Goal: Information Seeking & Learning: Learn about a topic

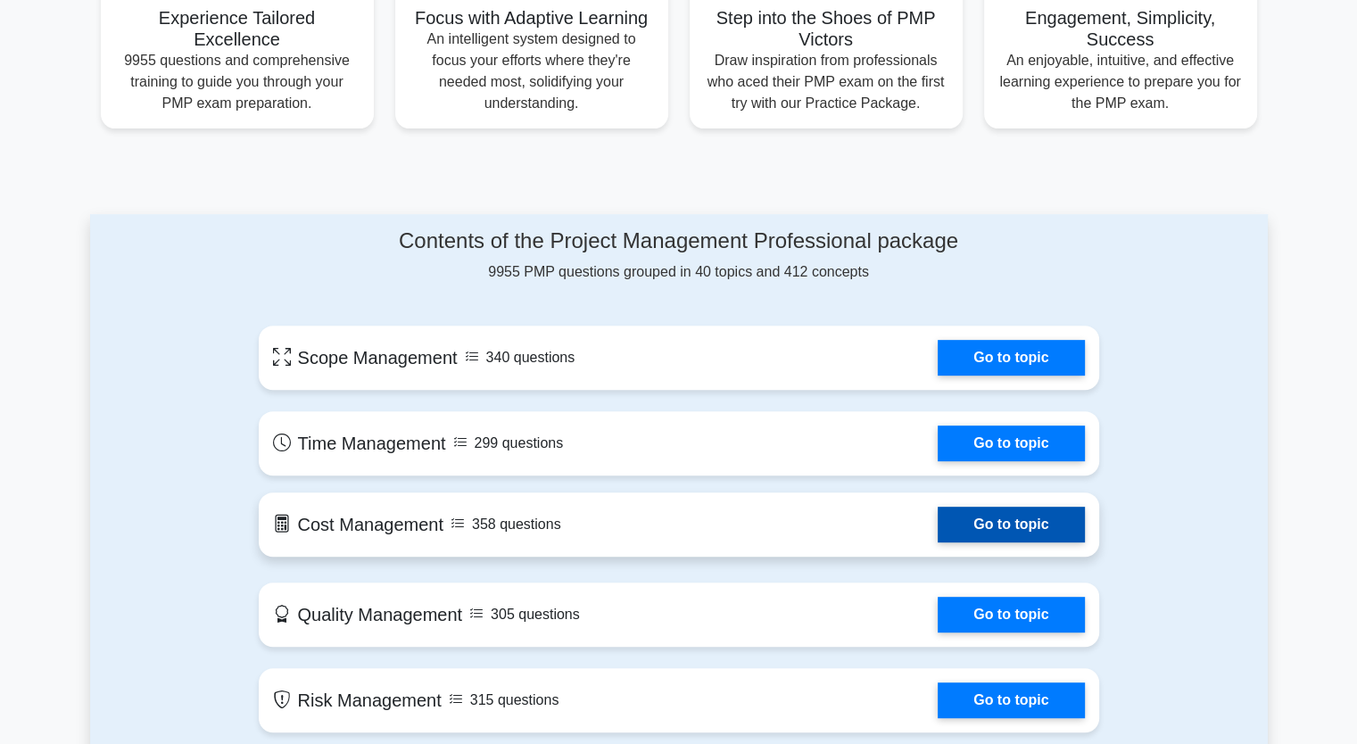
scroll to position [625, 0]
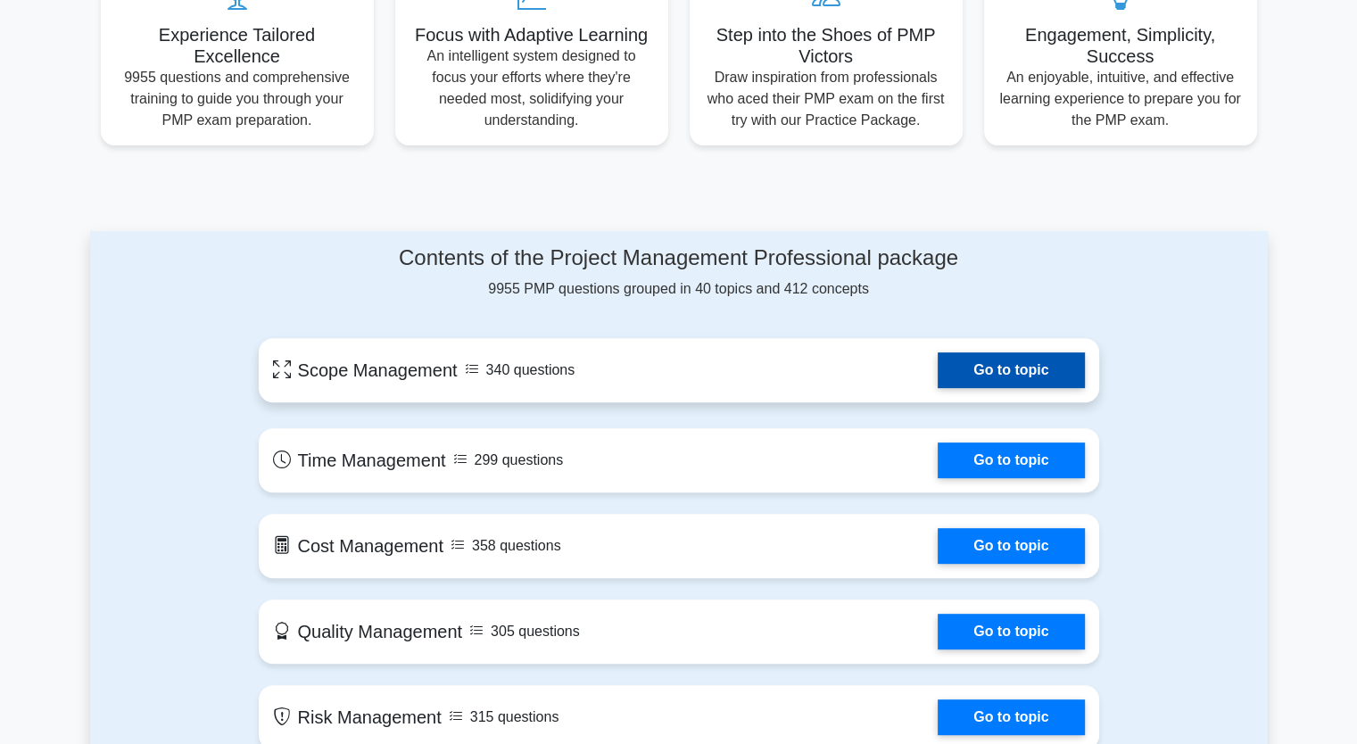
click at [972, 366] on link "Go to topic" at bounding box center [1011, 370] width 146 height 36
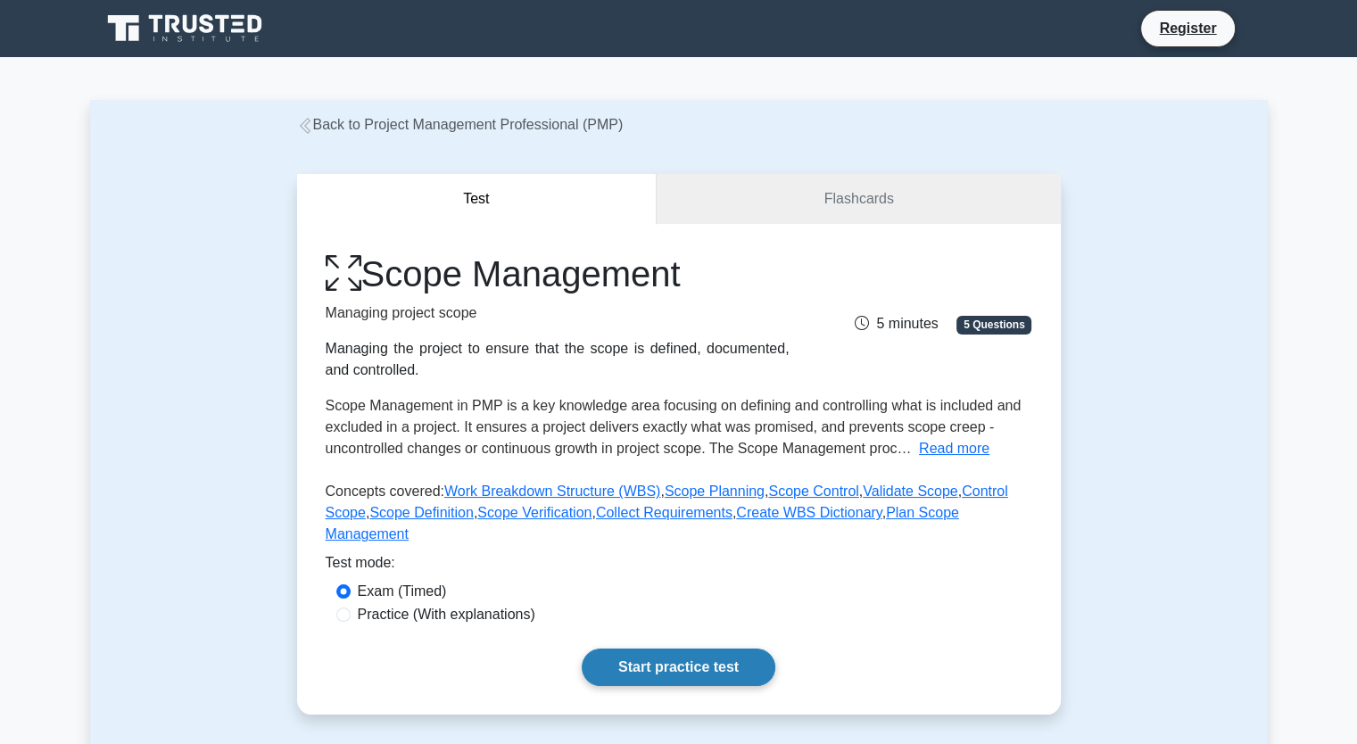
click at [653, 652] on link "Start practice test" at bounding box center [679, 667] width 194 height 37
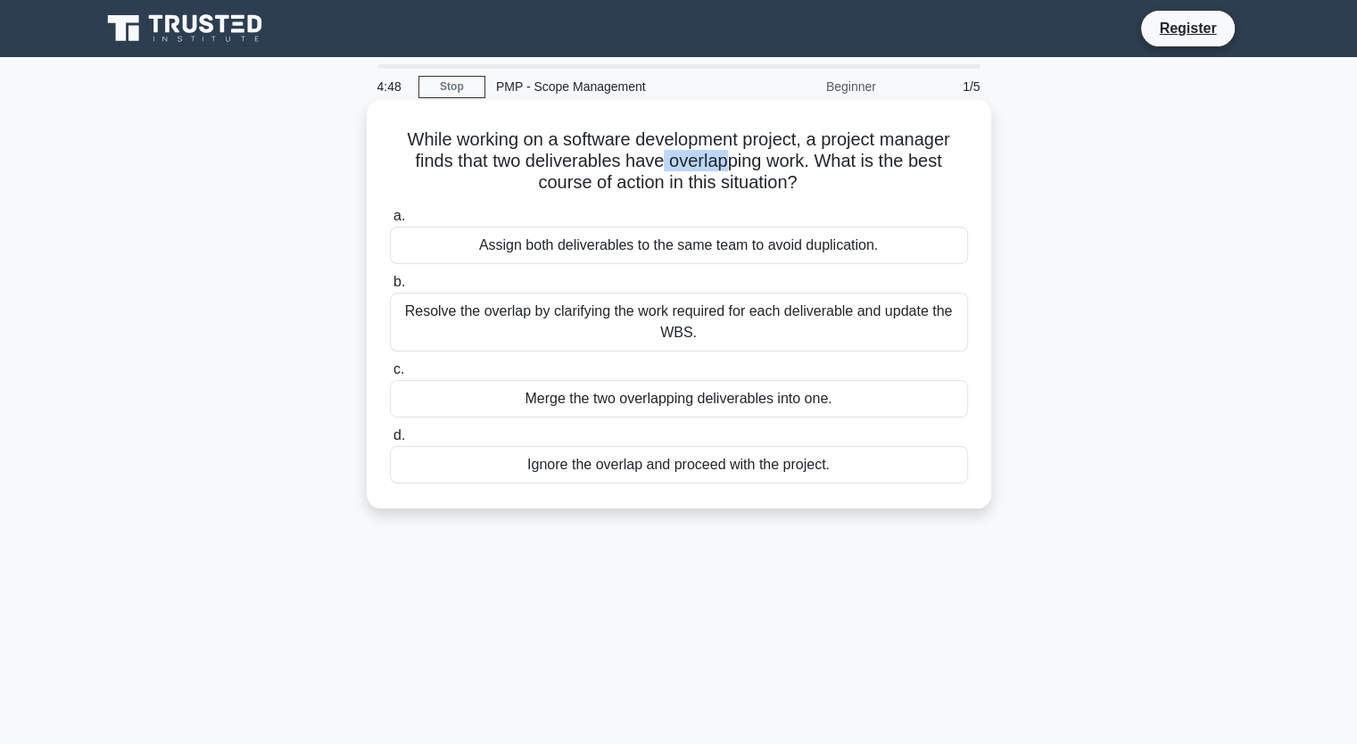
drag, startPoint x: 664, startPoint y: 168, endPoint x: 725, endPoint y: 165, distance: 61.6
click at [725, 165] on h5 "While working on a software development project, a project manager finds that t…" at bounding box center [679, 161] width 582 height 66
click at [744, 165] on h5 "While working on a software development project, a project manager finds that t…" at bounding box center [679, 161] width 582 height 66
click at [607, 335] on div "Resolve the overlap by clarifying the work required for each deliverable and up…" at bounding box center [679, 322] width 578 height 59
click at [390, 288] on input "b. Resolve the overlap by clarifying the work required for each deliverable and…" at bounding box center [390, 283] width 0 height 12
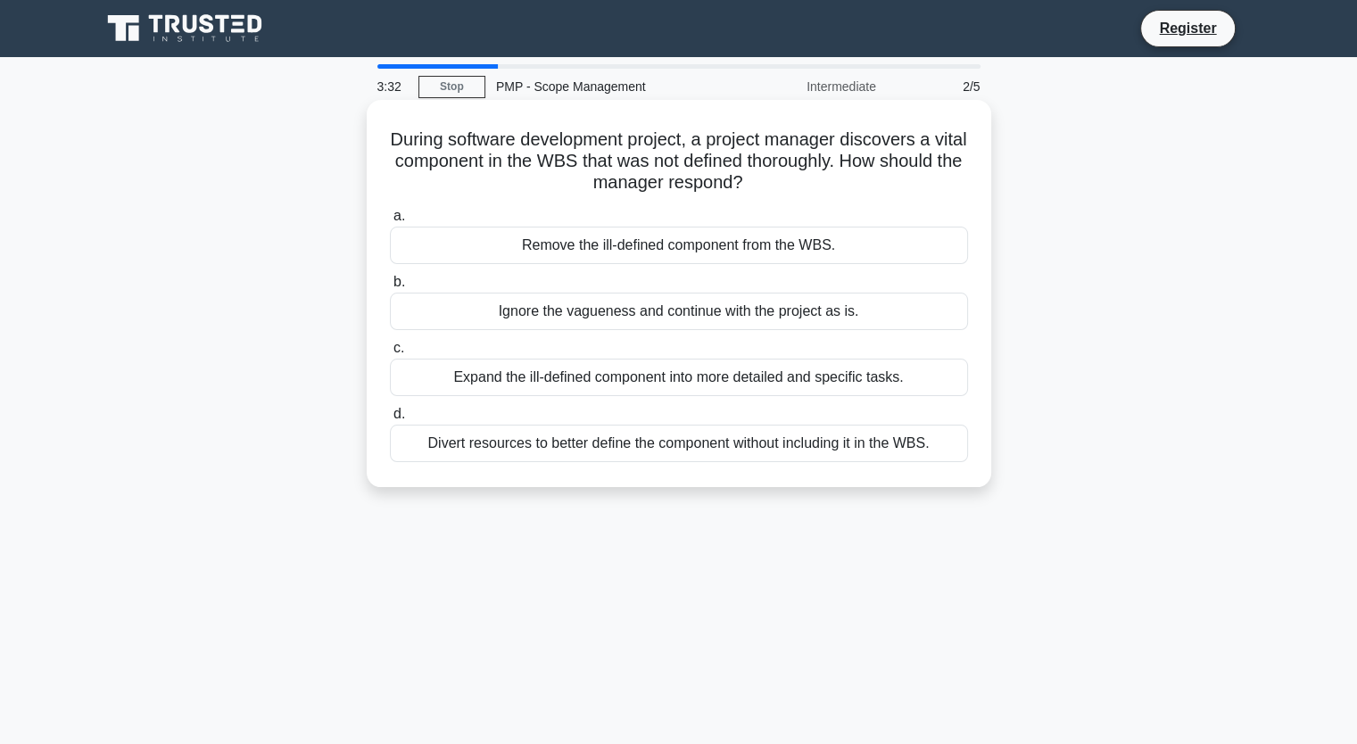
click at [585, 377] on div "Expand the ill-defined component into more detailed and specific tasks." at bounding box center [679, 377] width 578 height 37
click at [390, 354] on input "c. Expand the ill-defined component into more detailed and specific tasks." at bounding box center [390, 349] width 0 height 12
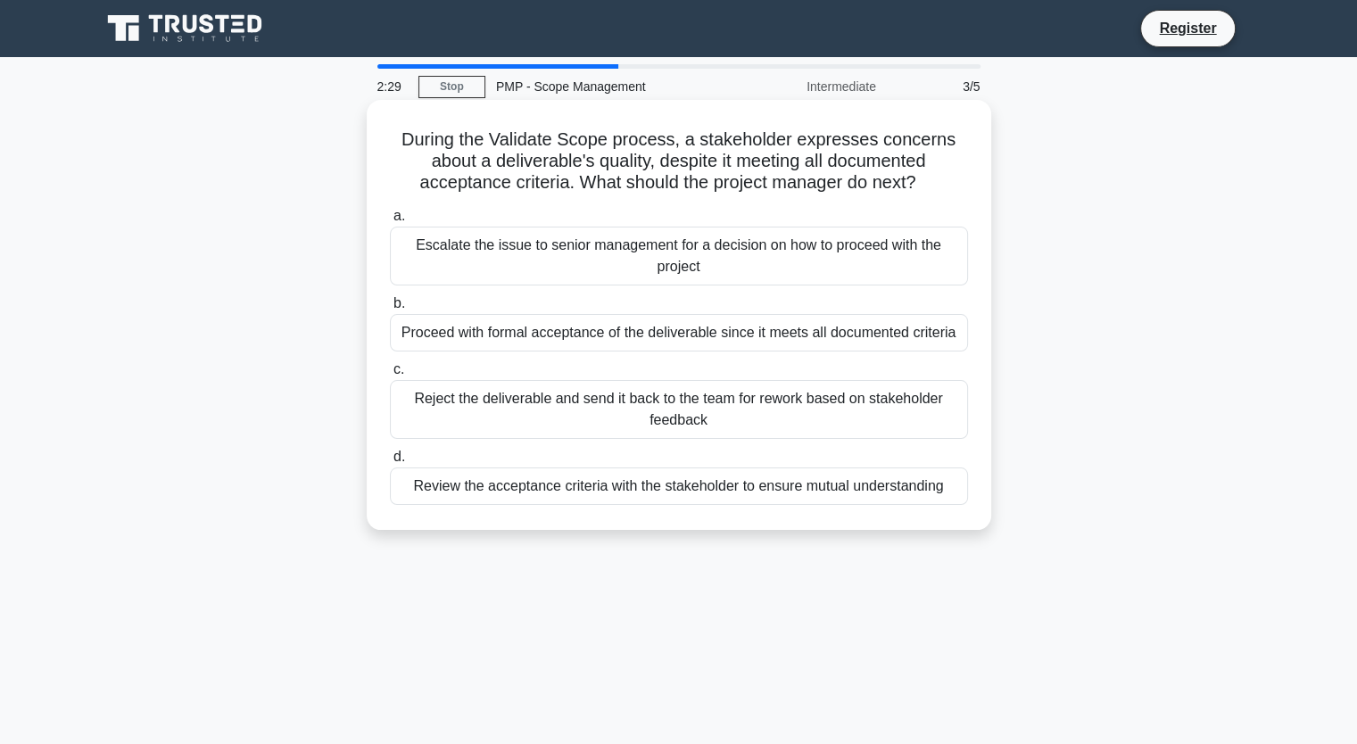
click at [652, 488] on div "Review the acceptance criteria with the stakeholder to ensure mutual understand…" at bounding box center [679, 485] width 578 height 37
click at [390, 463] on input "d. Review the acceptance criteria with the stakeholder to ensure mutual underst…" at bounding box center [390, 457] width 0 height 12
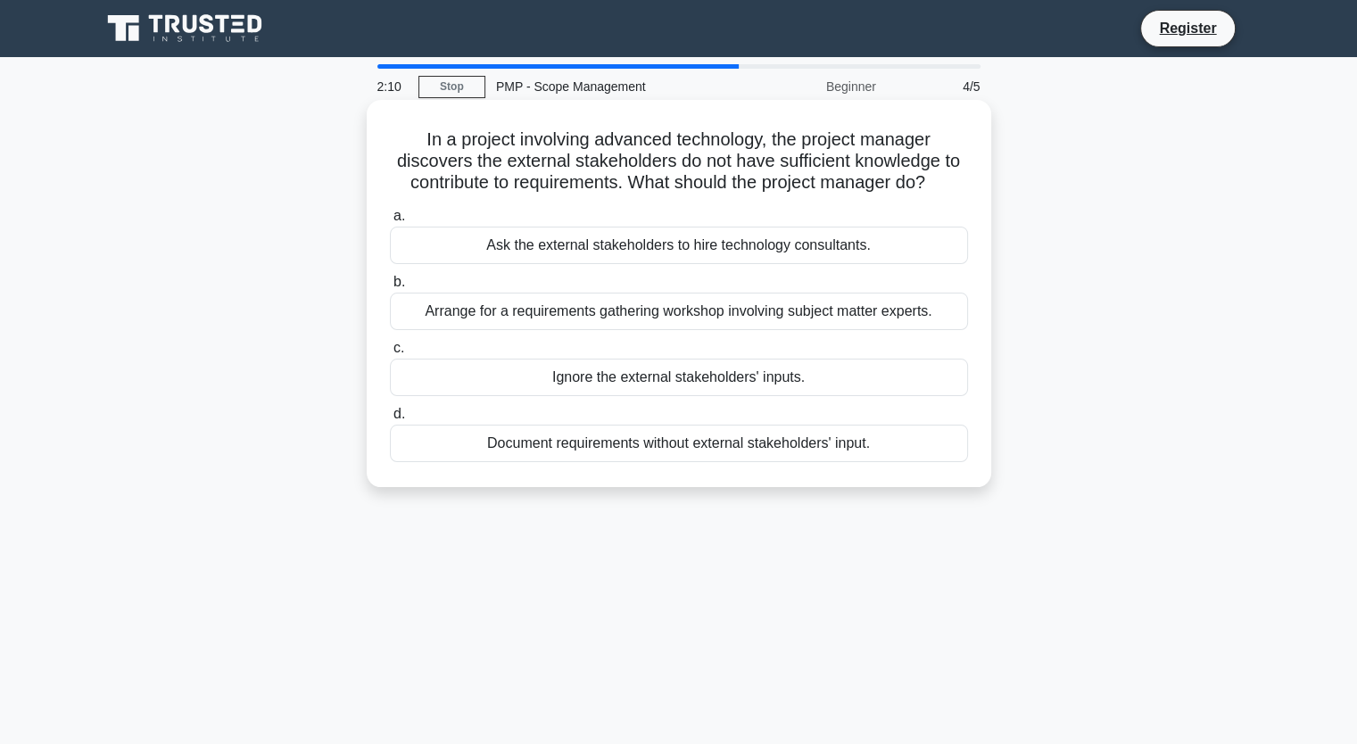
click at [674, 315] on div "Arrange for a requirements gathering workshop involving subject matter experts." at bounding box center [679, 311] width 578 height 37
click at [390, 288] on input "b. Arrange for a requirements gathering workshop involving subject matter exper…" at bounding box center [390, 283] width 0 height 12
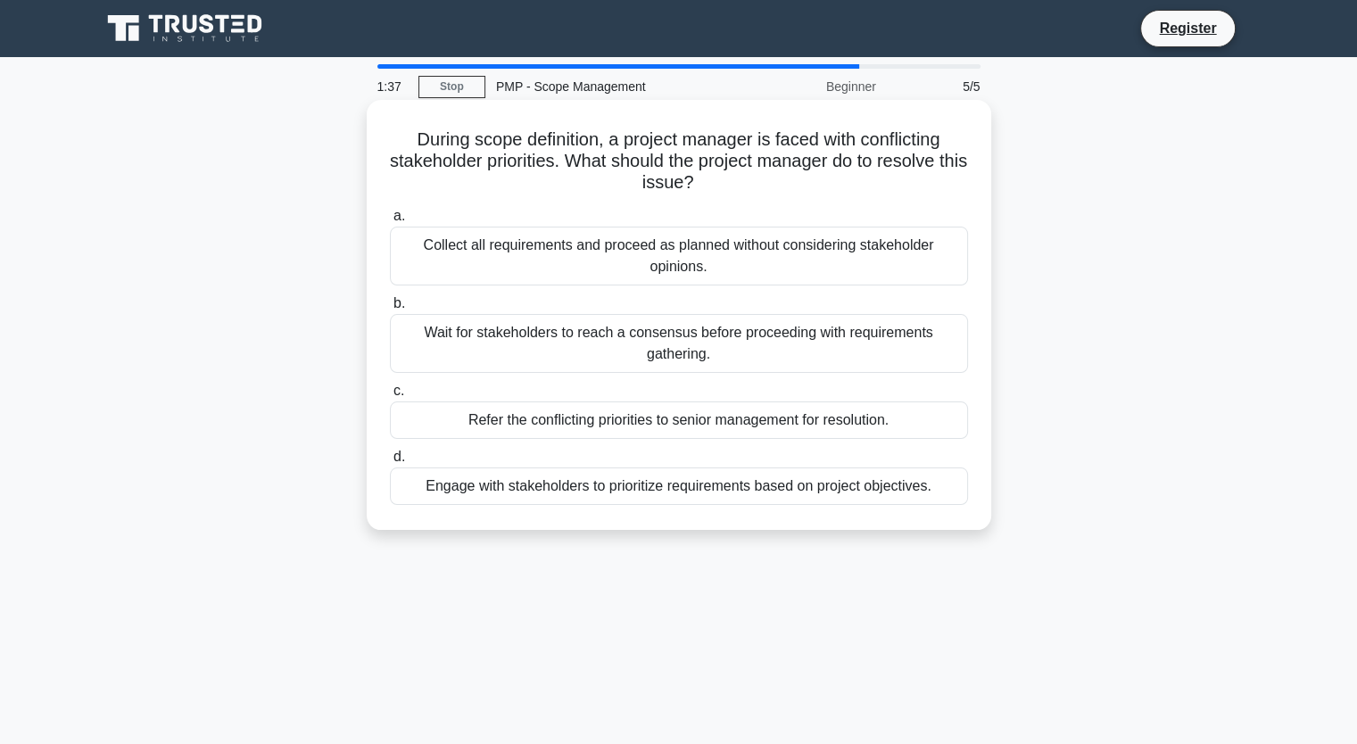
click at [589, 487] on div "Engage with stakeholders to prioritize requirements based on project objectives." at bounding box center [679, 485] width 578 height 37
click at [390, 463] on input "d. Engage with stakeholders to prioritize requirements based on project objecti…" at bounding box center [390, 457] width 0 height 12
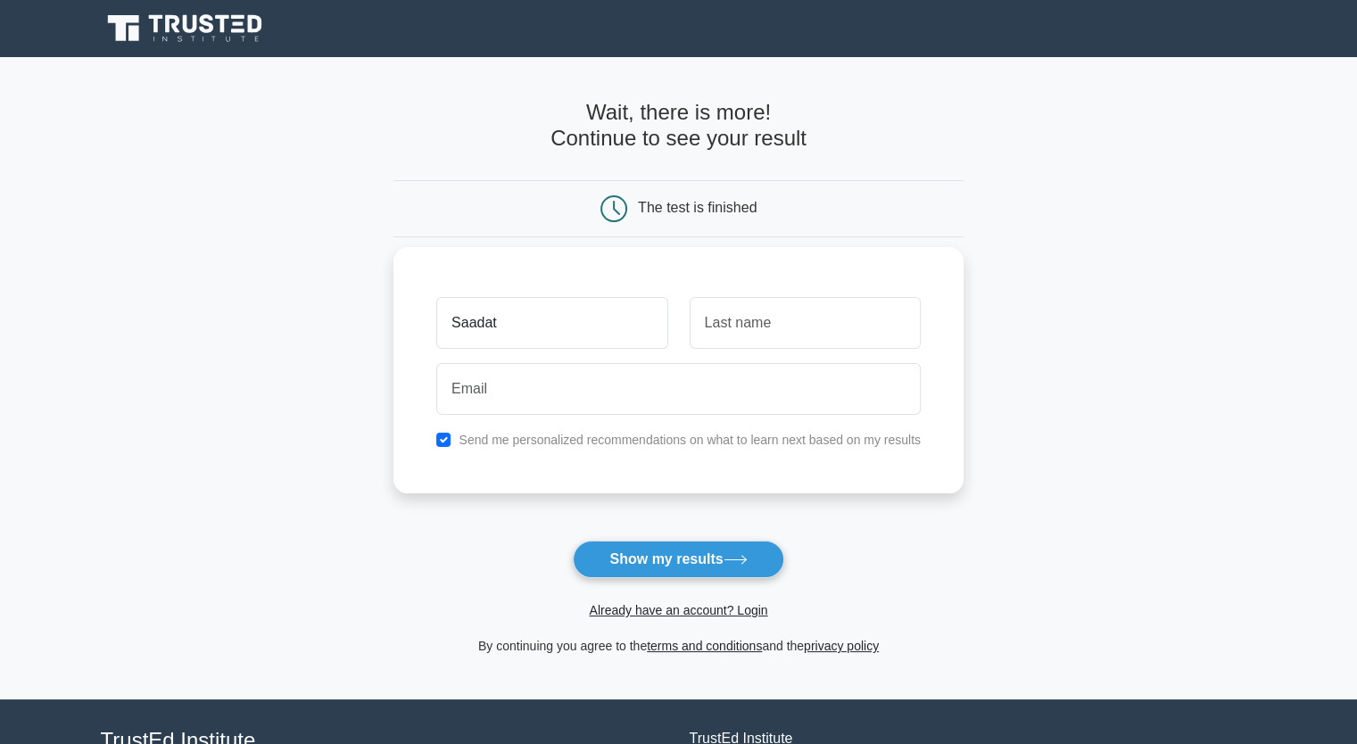
type input "Saadat"
click at [746, 328] on input "text" at bounding box center [805, 323] width 231 height 52
type input "Osm"
click at [517, 318] on input "Saadat" at bounding box center [551, 323] width 231 height 52
type input "Sada"
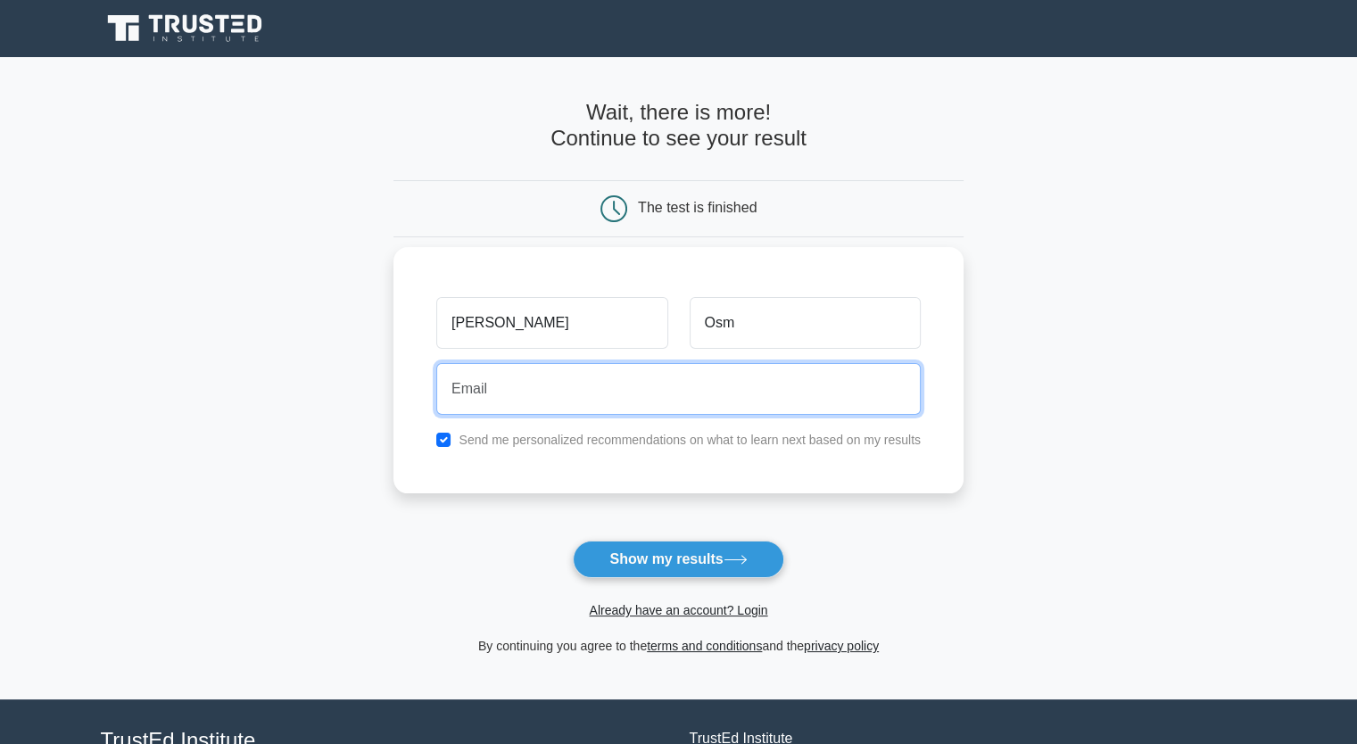
click at [476, 397] on input "email" at bounding box center [678, 389] width 484 height 52
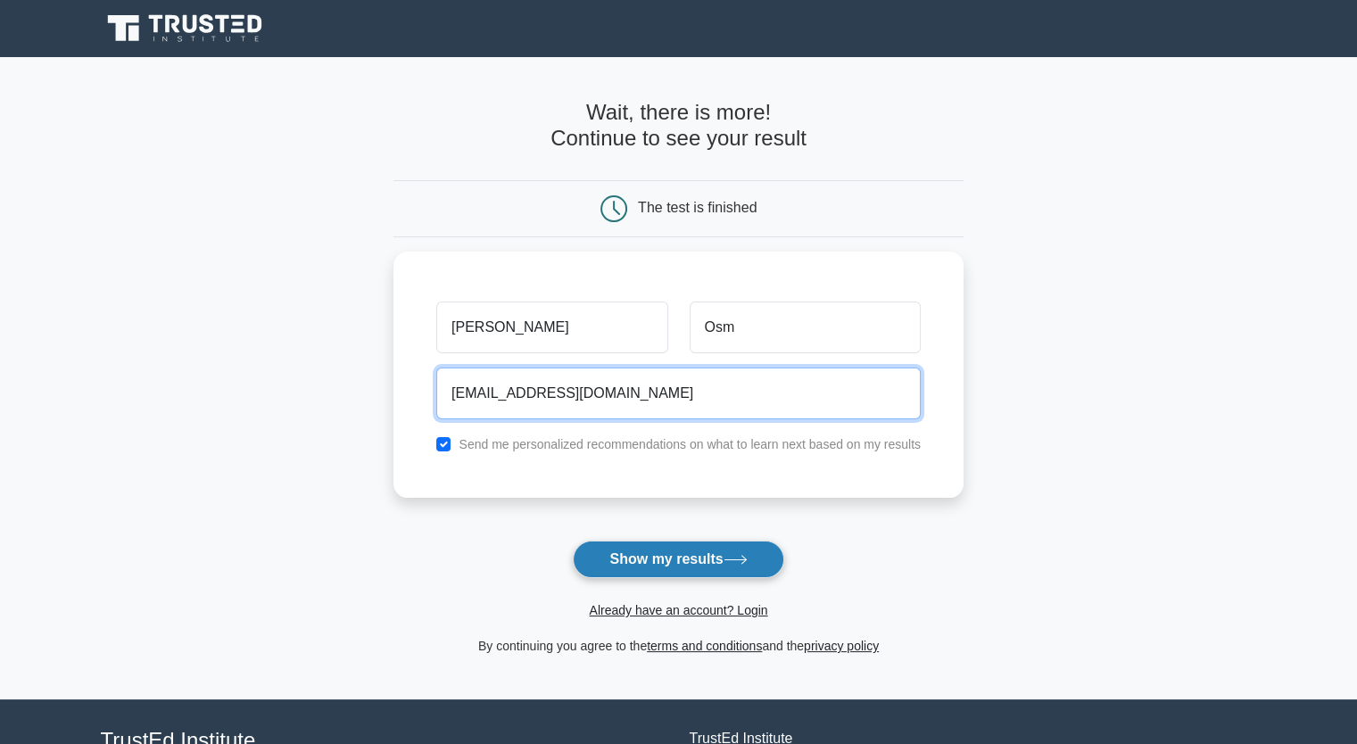
type input "ok1number@yahoo.com"
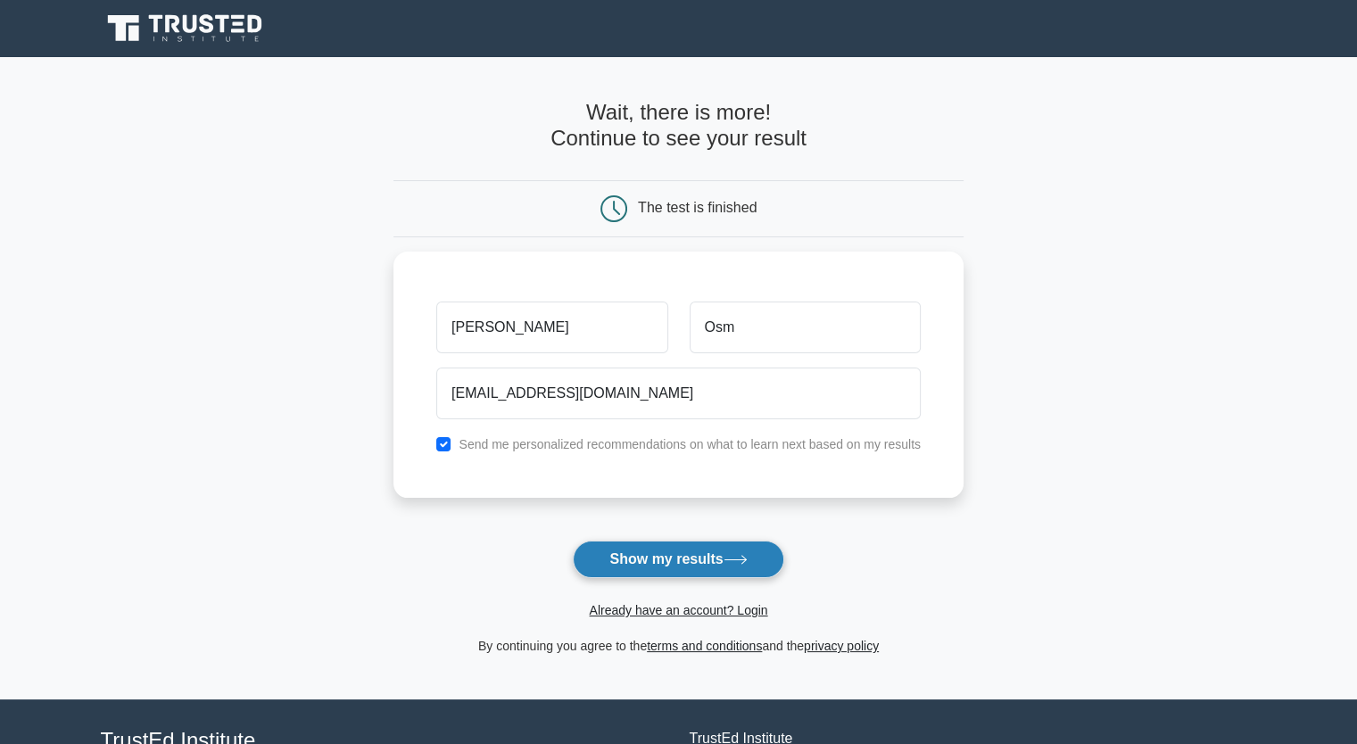
click at [686, 564] on button "Show my results" at bounding box center [678, 559] width 211 height 37
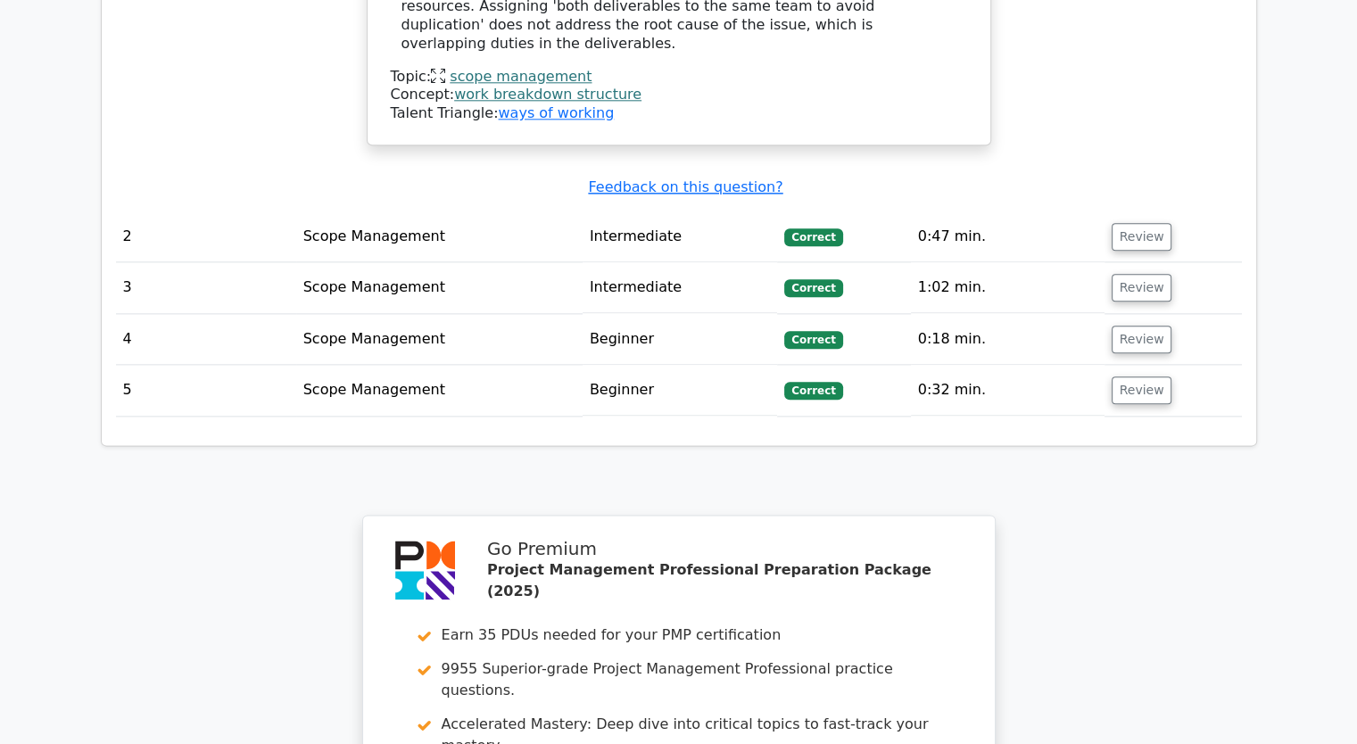
scroll to position [2584, 0]
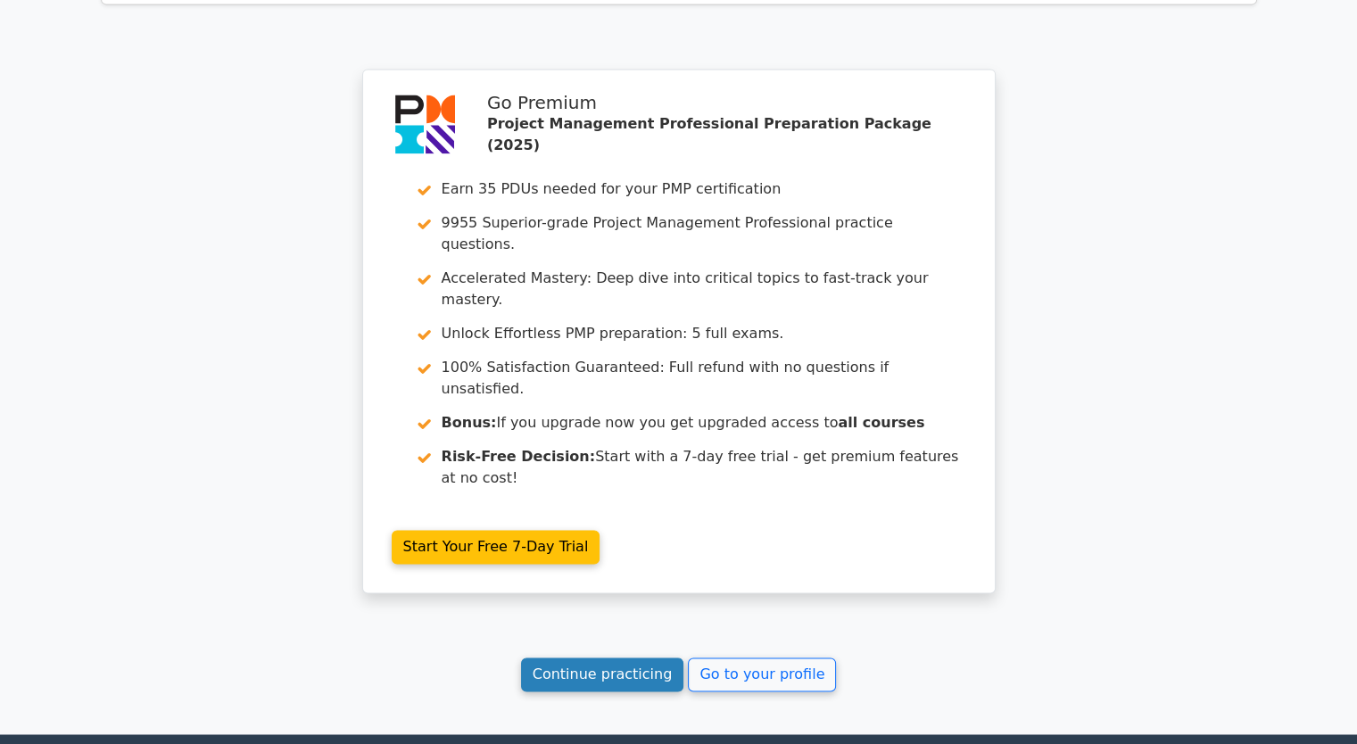
click at [625, 658] on link "Continue practicing" at bounding box center [602, 675] width 163 height 34
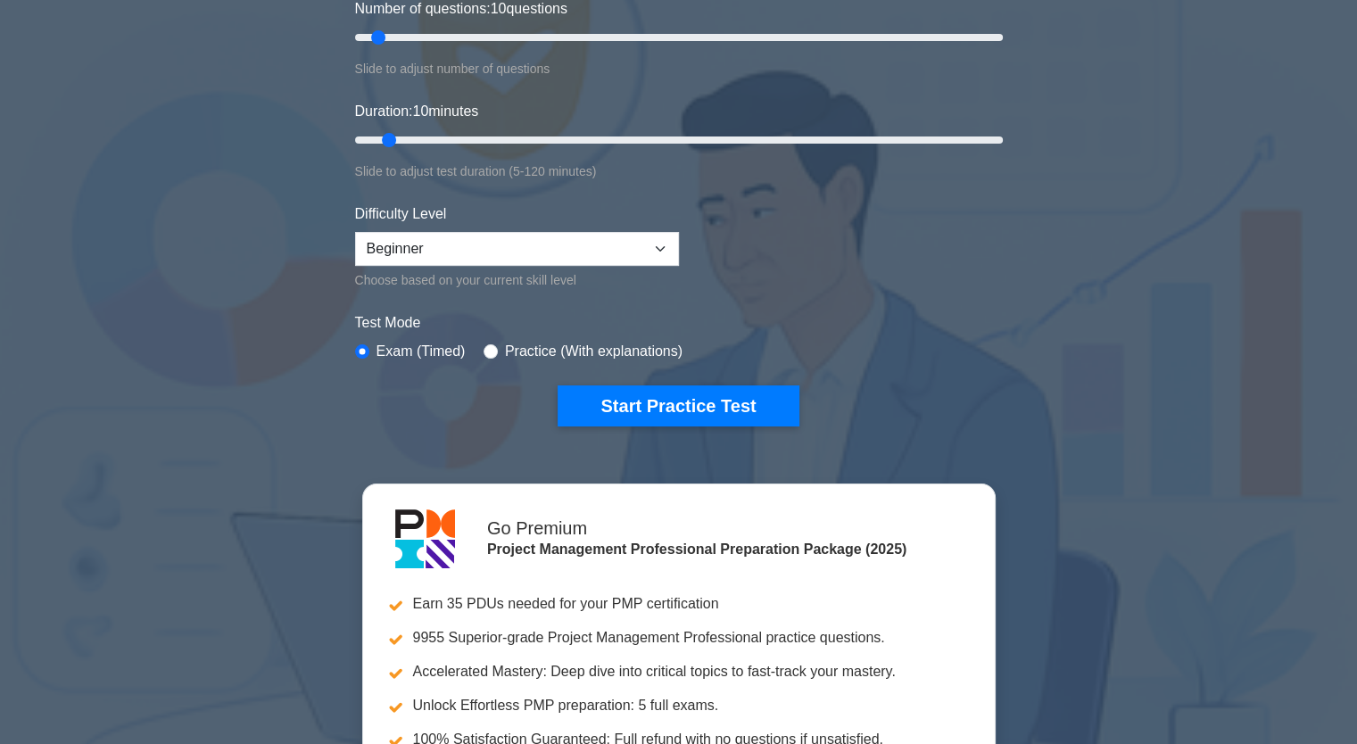
scroll to position [268, 0]
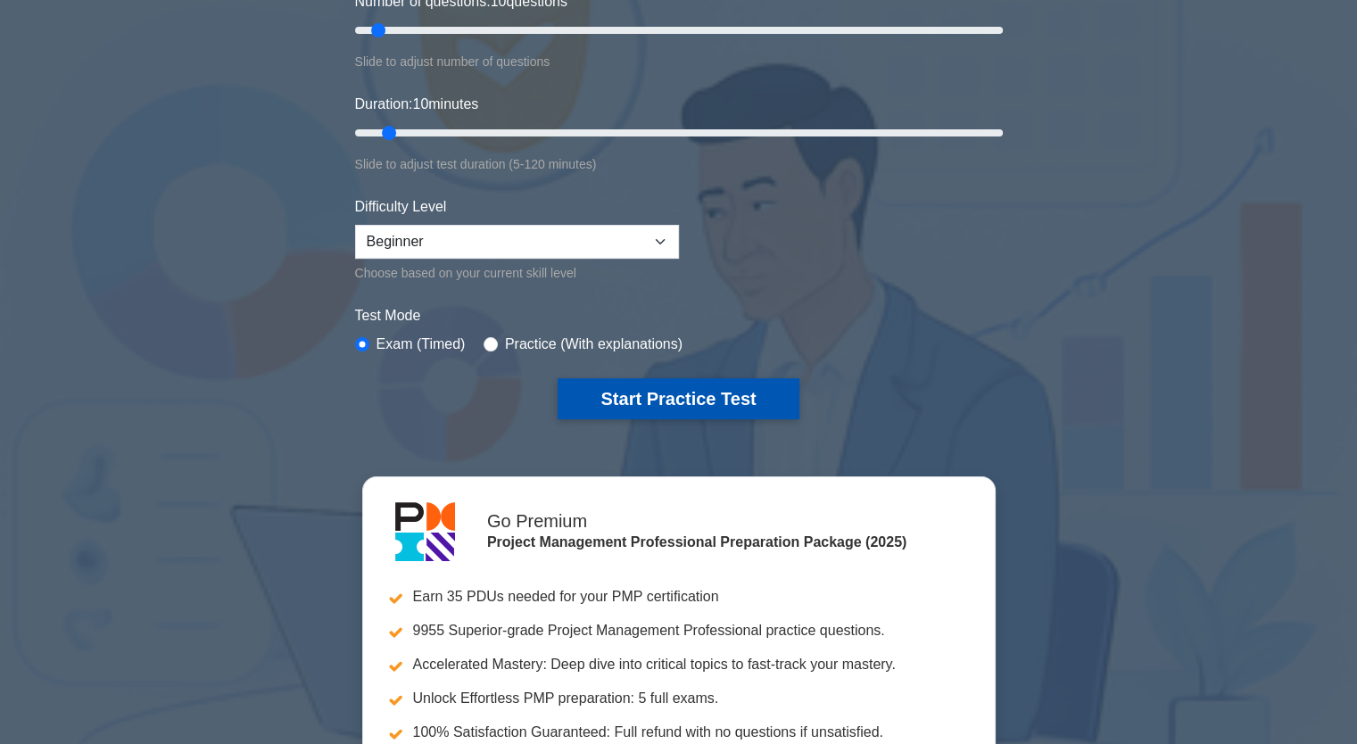
click at [657, 406] on button "Start Practice Test" at bounding box center [678, 398] width 241 height 41
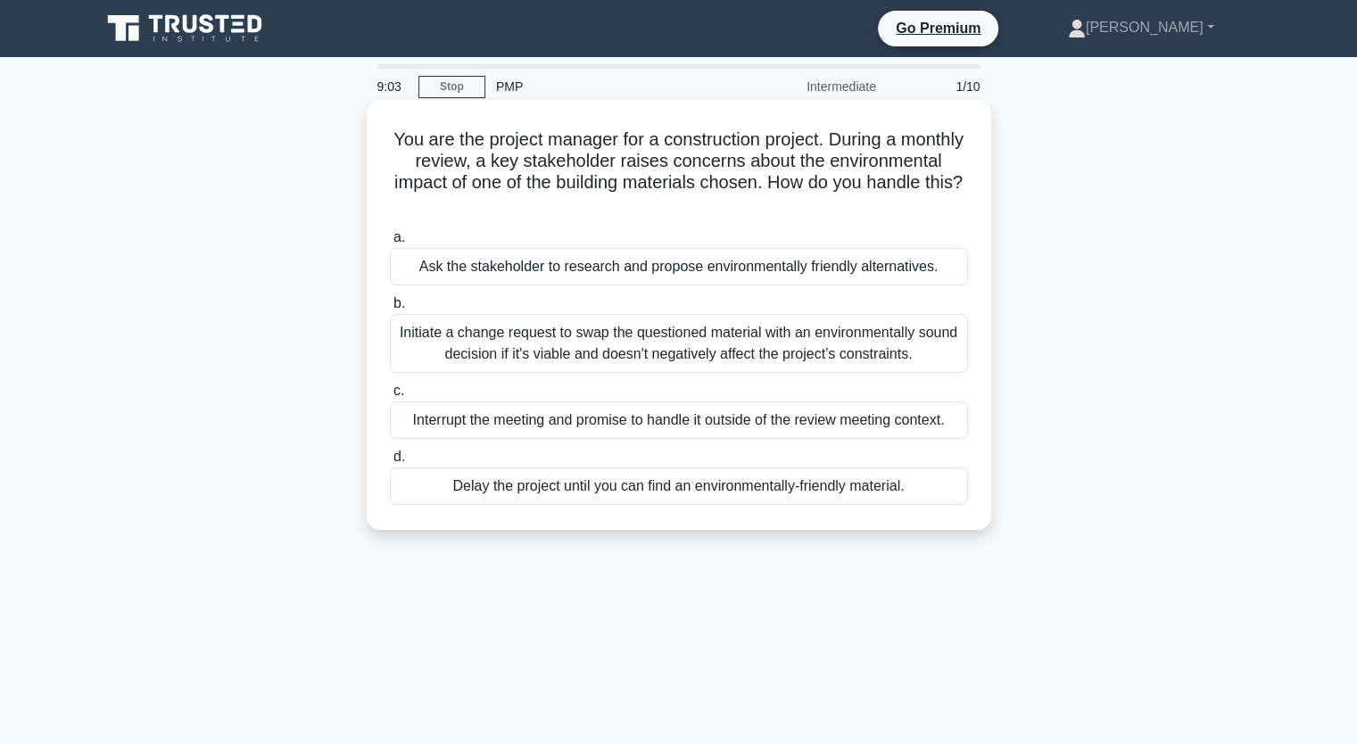
click at [774, 356] on div "Initiate a change request to swap the questioned material with an environmental…" at bounding box center [679, 343] width 578 height 59
click at [390, 310] on input "b. Initiate a change request to swap the questioned material with an environmen…" at bounding box center [390, 304] width 0 height 12
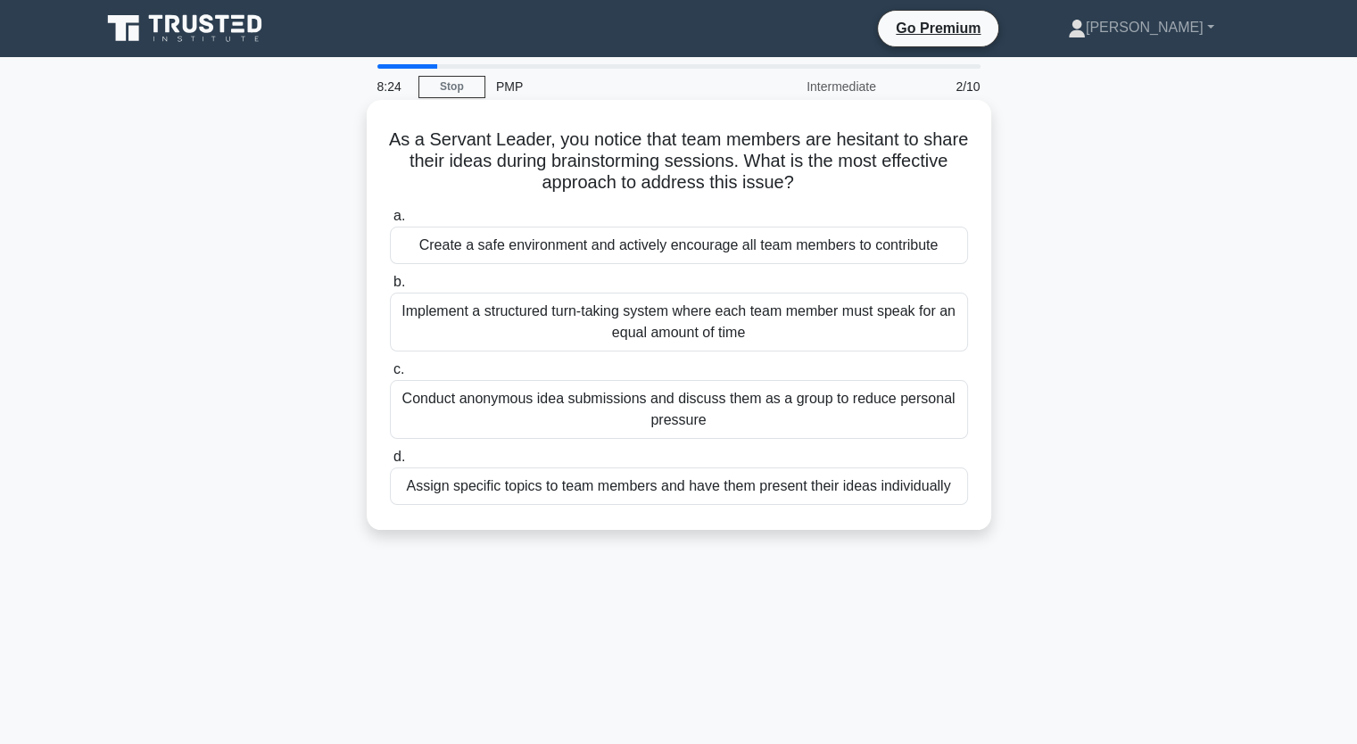
click at [578, 337] on div "Implement a structured turn-taking system where each team member must speak for…" at bounding box center [679, 322] width 578 height 59
click at [390, 288] on input "b. Implement a structured turn-taking system where each team member must speak …" at bounding box center [390, 283] width 0 height 12
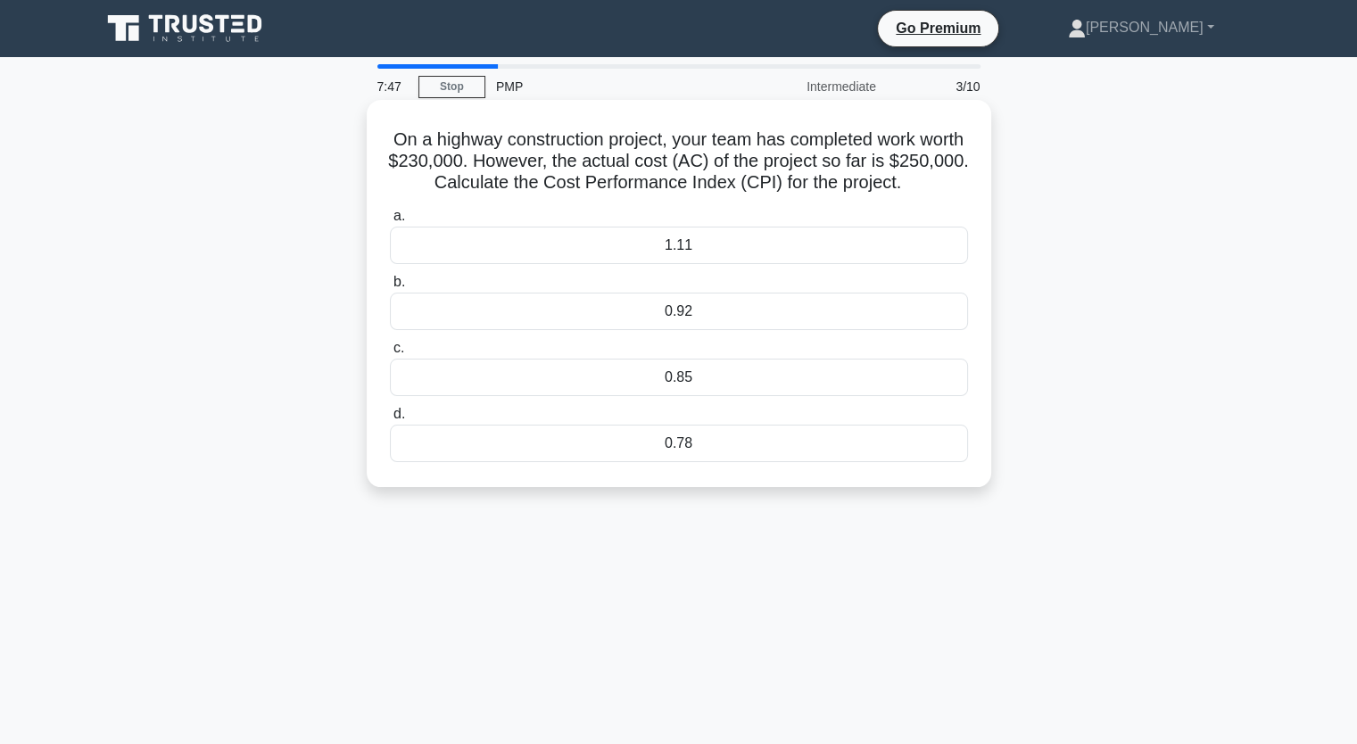
click at [703, 313] on div "0.92" at bounding box center [679, 311] width 578 height 37
click at [390, 288] on input "b. 0.92" at bounding box center [390, 283] width 0 height 12
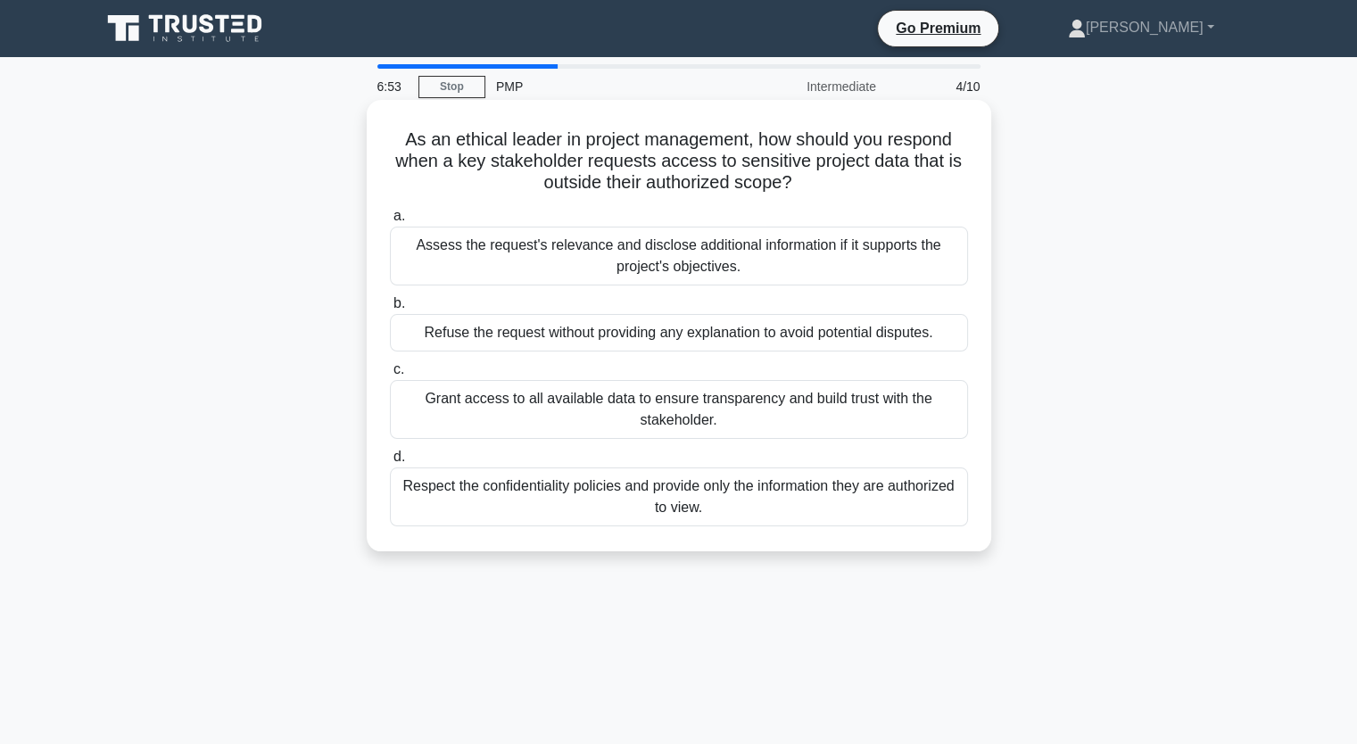
click at [578, 506] on div "Respect the confidentiality policies and provide only the information they are …" at bounding box center [679, 496] width 578 height 59
click at [390, 463] on input "d. Respect the confidentiality policies and provide only the information they a…" at bounding box center [390, 457] width 0 height 12
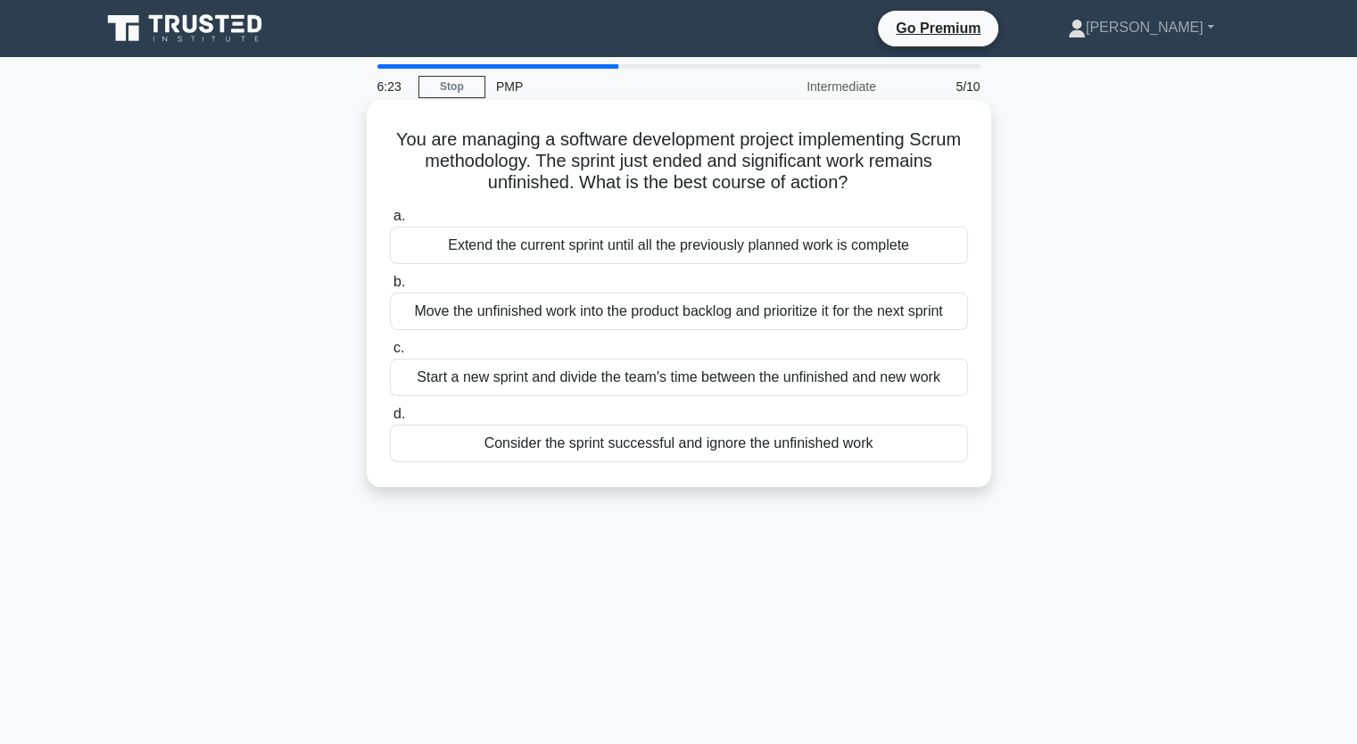
click at [903, 308] on div "Move the unfinished work into the product backlog and prioritize it for the nex…" at bounding box center [679, 311] width 578 height 37
click at [390, 288] on input "b. Move the unfinished work into the product backlog and prioritize it for the …" at bounding box center [390, 283] width 0 height 12
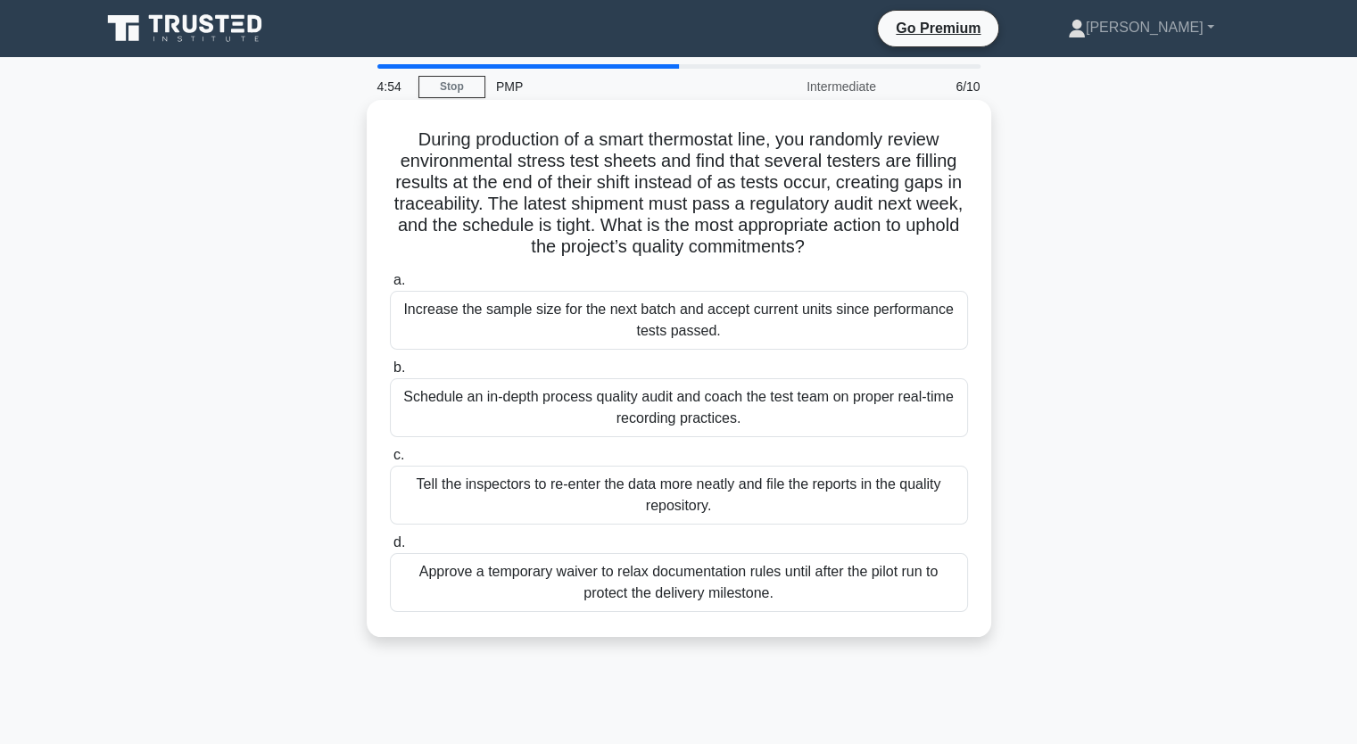
click at [442, 418] on div "Schedule an in-depth process quality audit and coach the test team on proper re…" at bounding box center [679, 407] width 578 height 59
click at [390, 374] on input "b. Schedule an in-depth process quality audit and coach the test team on proper…" at bounding box center [390, 368] width 0 height 12
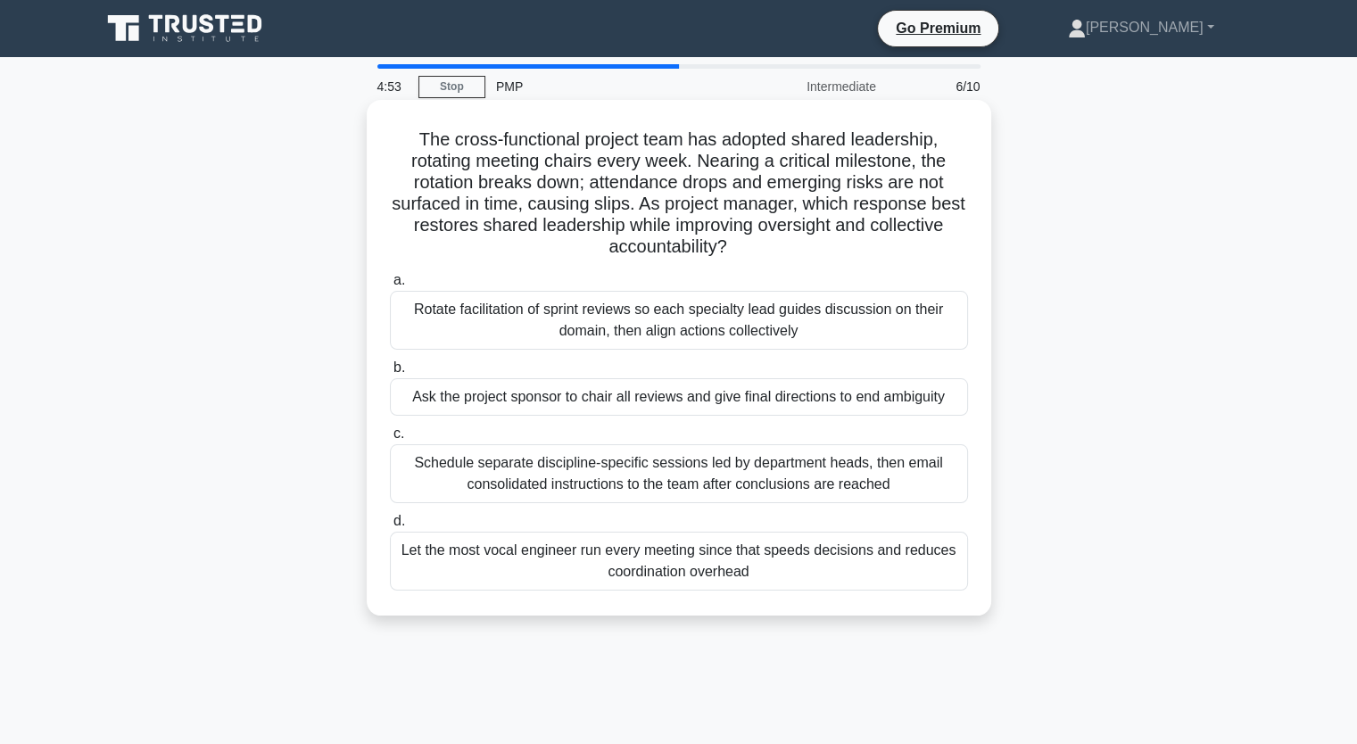
click at [514, 393] on div "Ask the project sponsor to chair all reviews and give final directions to end a…" at bounding box center [679, 396] width 578 height 37
click at [390, 374] on input "b. Ask the project sponsor to chair all reviews and give final directions to en…" at bounding box center [390, 368] width 0 height 12
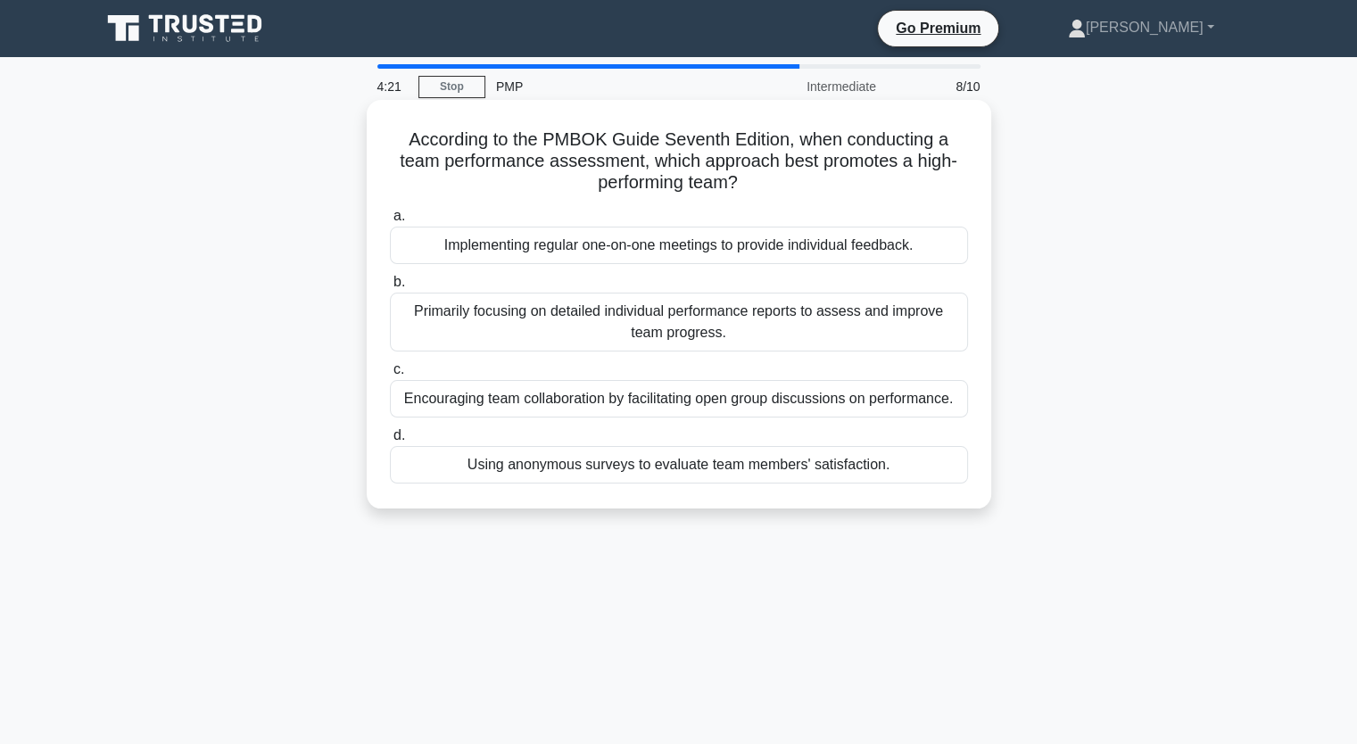
click at [529, 403] on div "Encouraging team collaboration by facilitating open group discussions on perfor…" at bounding box center [679, 398] width 578 height 37
click at [390, 376] on input "c. Encouraging team collaboration by facilitating open group discussions on per…" at bounding box center [390, 370] width 0 height 12
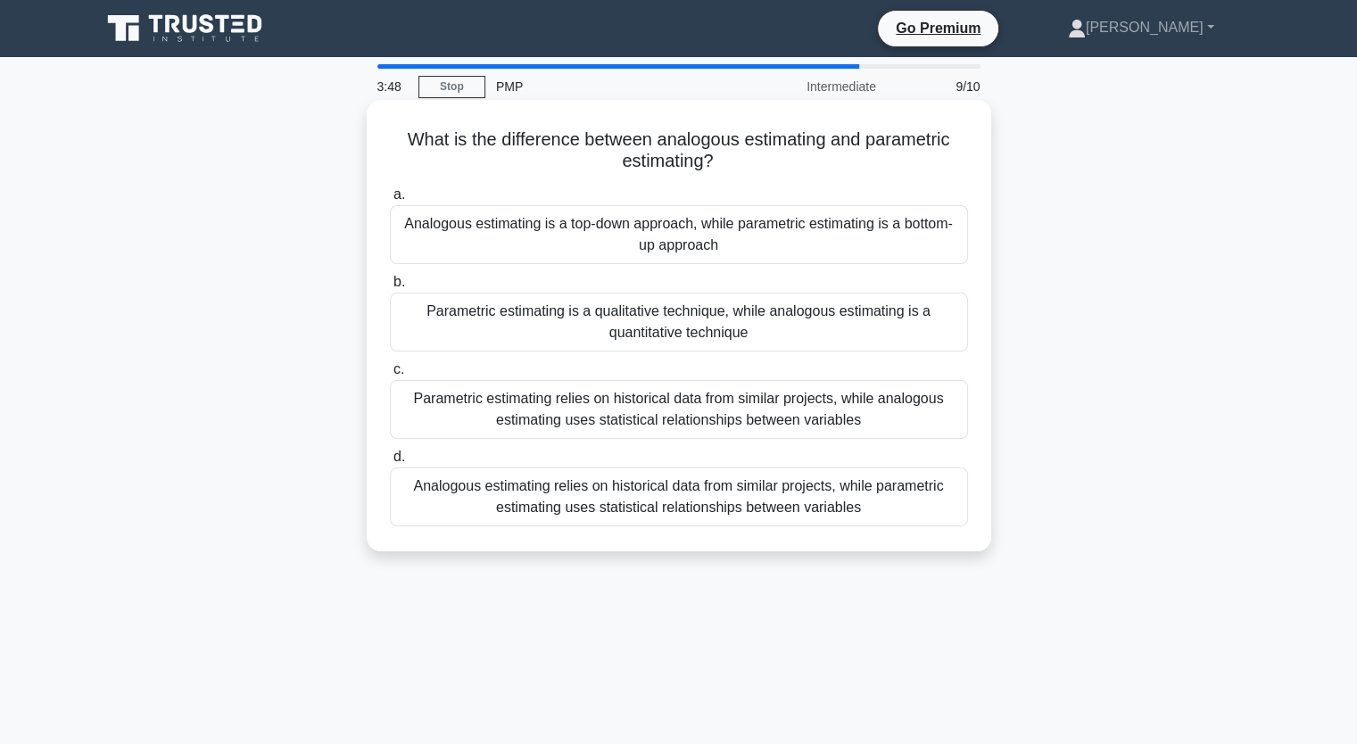
click at [692, 503] on div "Analogous estimating relies on historical data from similar projects, while par…" at bounding box center [679, 496] width 578 height 59
click at [390, 463] on input "d. Analogous estimating relies on historical data from similar projects, while …" at bounding box center [390, 457] width 0 height 12
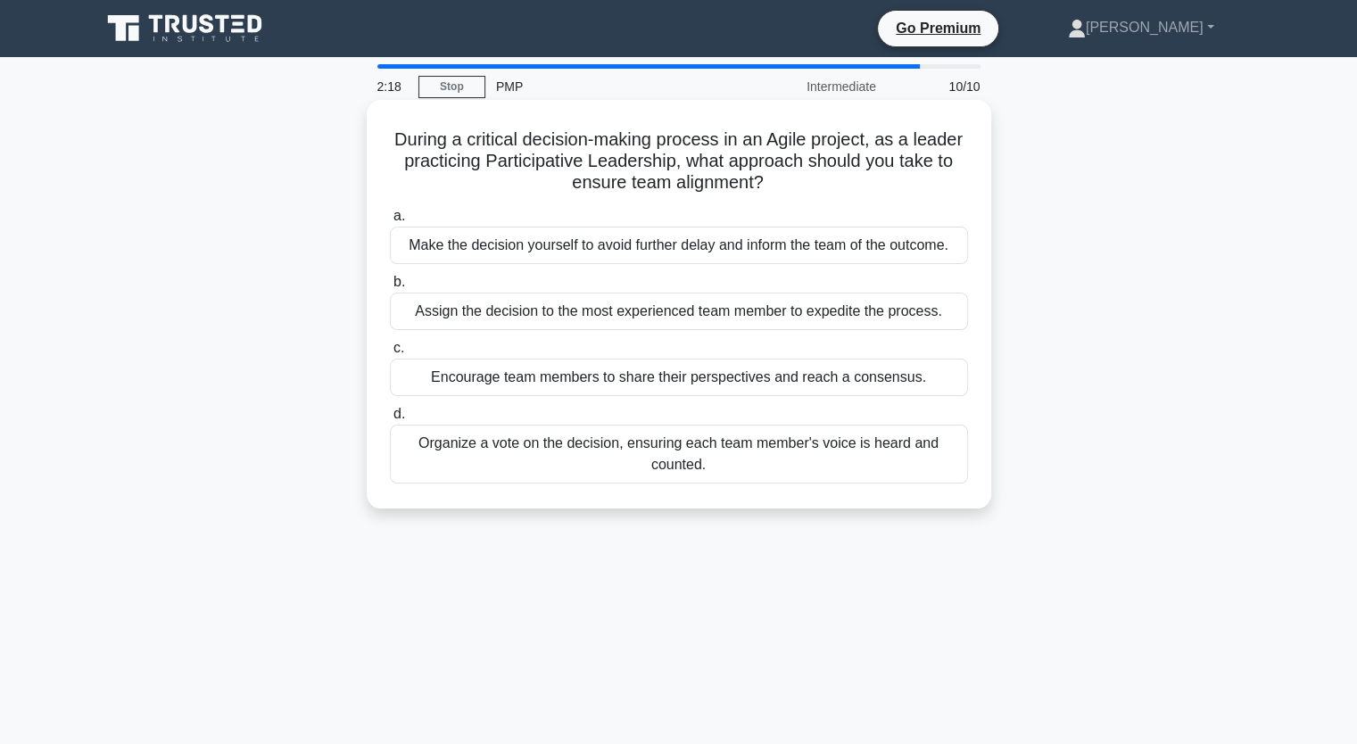
click at [759, 465] on div "Organize a vote on the decision, ensuring each team member's voice is heard and…" at bounding box center [679, 454] width 578 height 59
click at [390, 420] on input "d. Organize a vote on the decision, ensuring each team member's voice is heard …" at bounding box center [390, 415] width 0 height 12
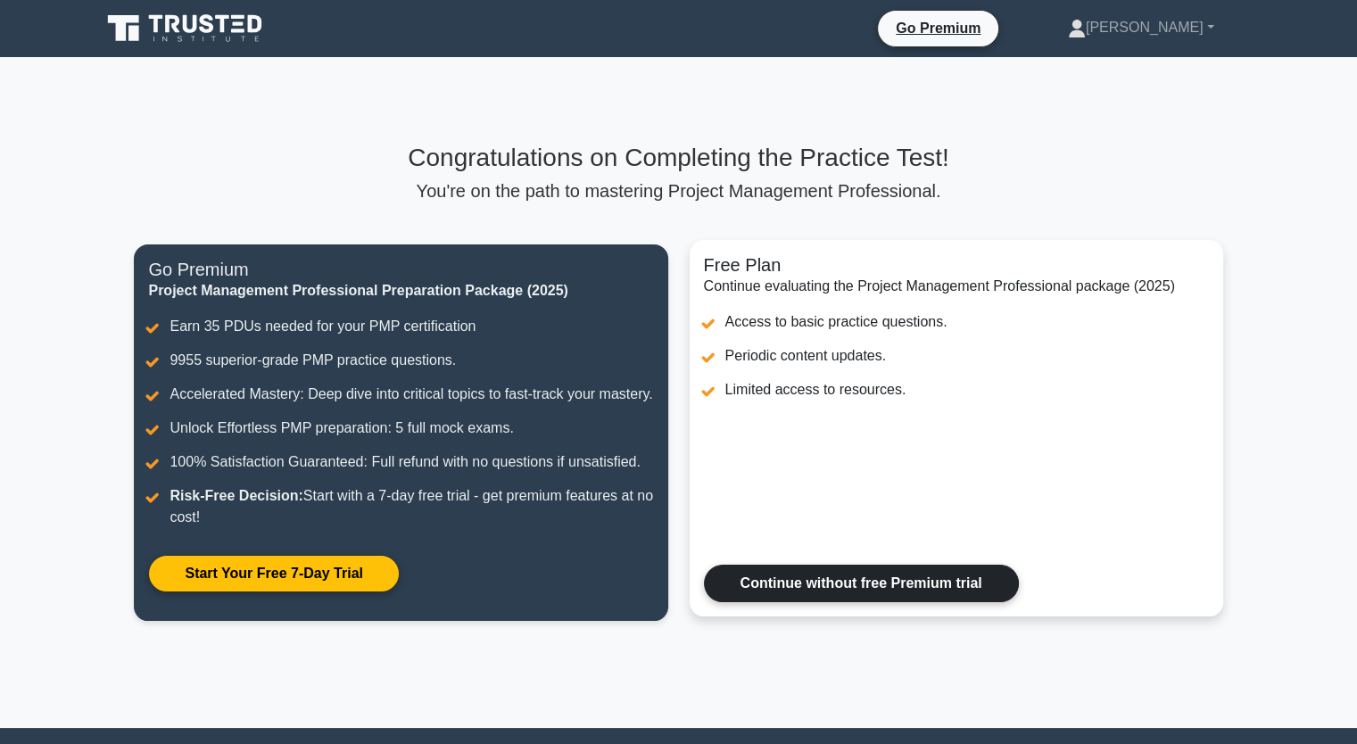
click at [823, 602] on link "Continue without free Premium trial" at bounding box center [861, 583] width 315 height 37
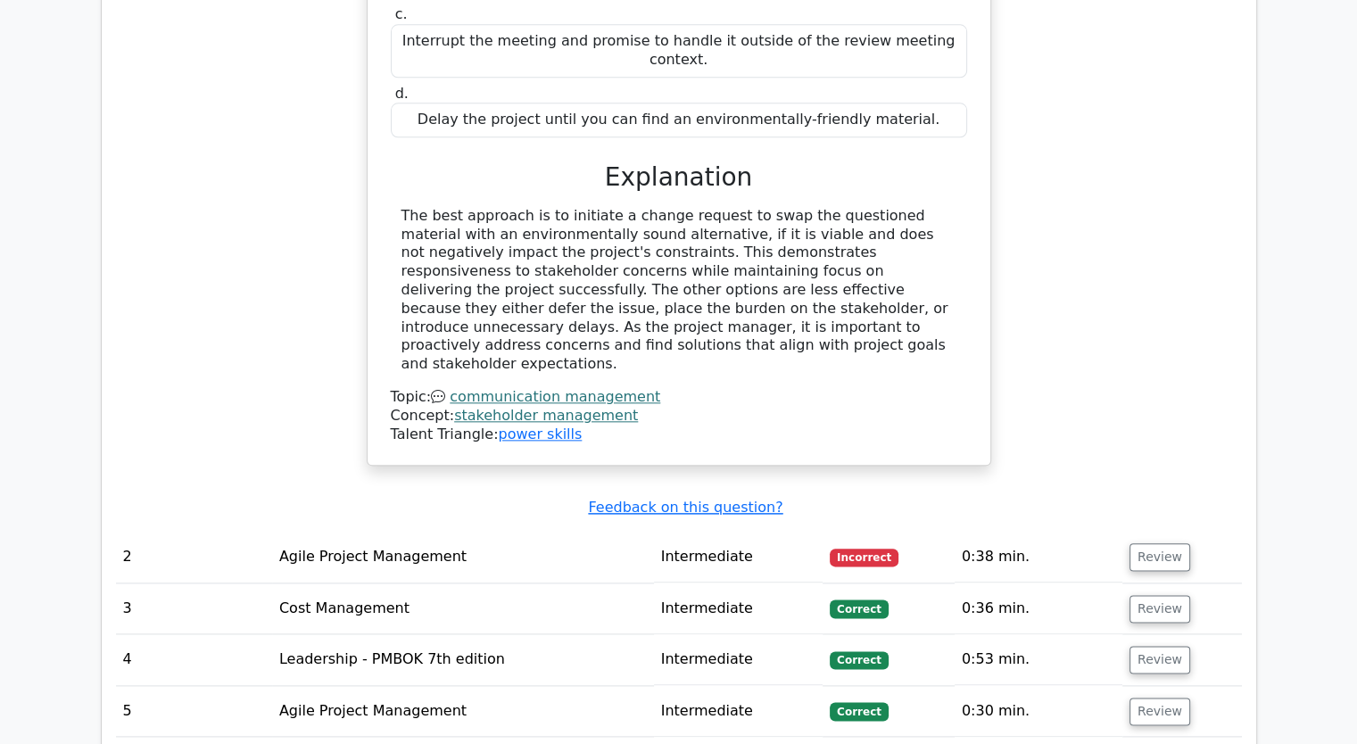
scroll to position [2052, 0]
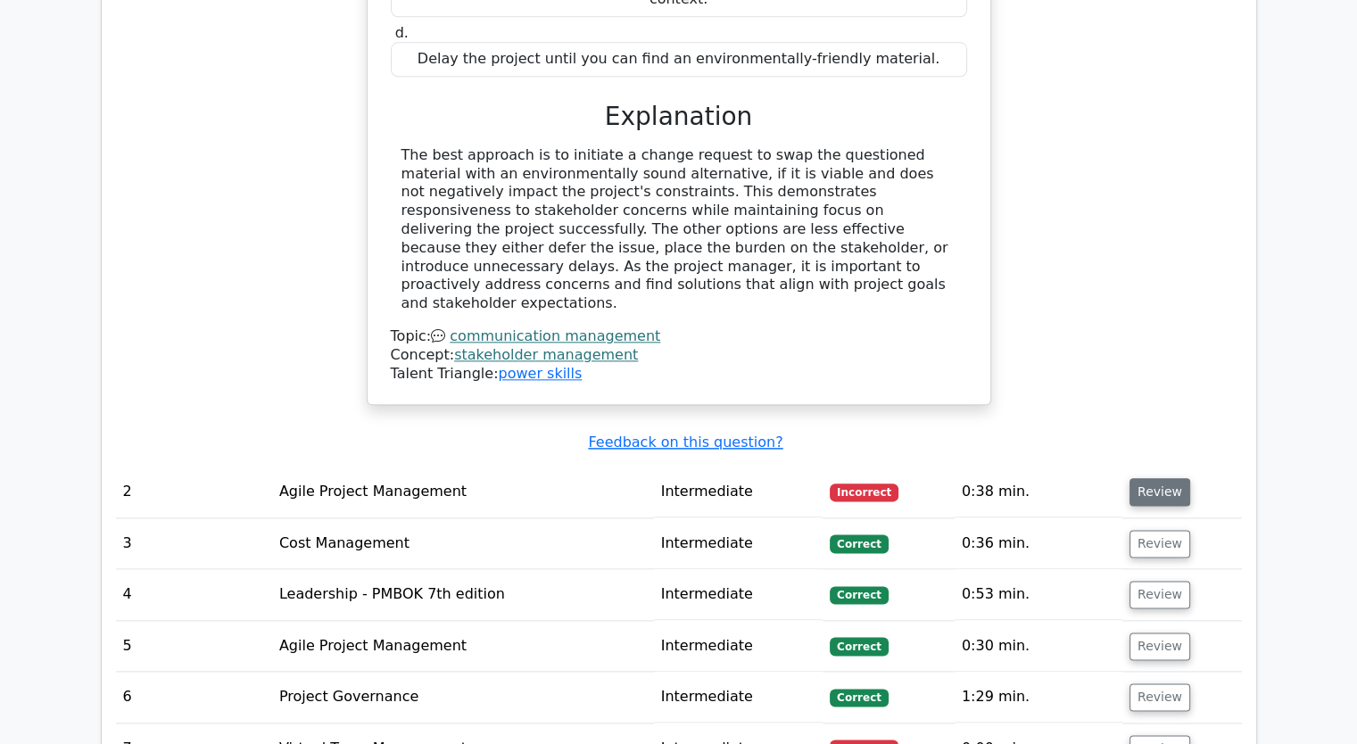
click at [1142, 478] on button "Review" at bounding box center [1159, 492] width 61 height 28
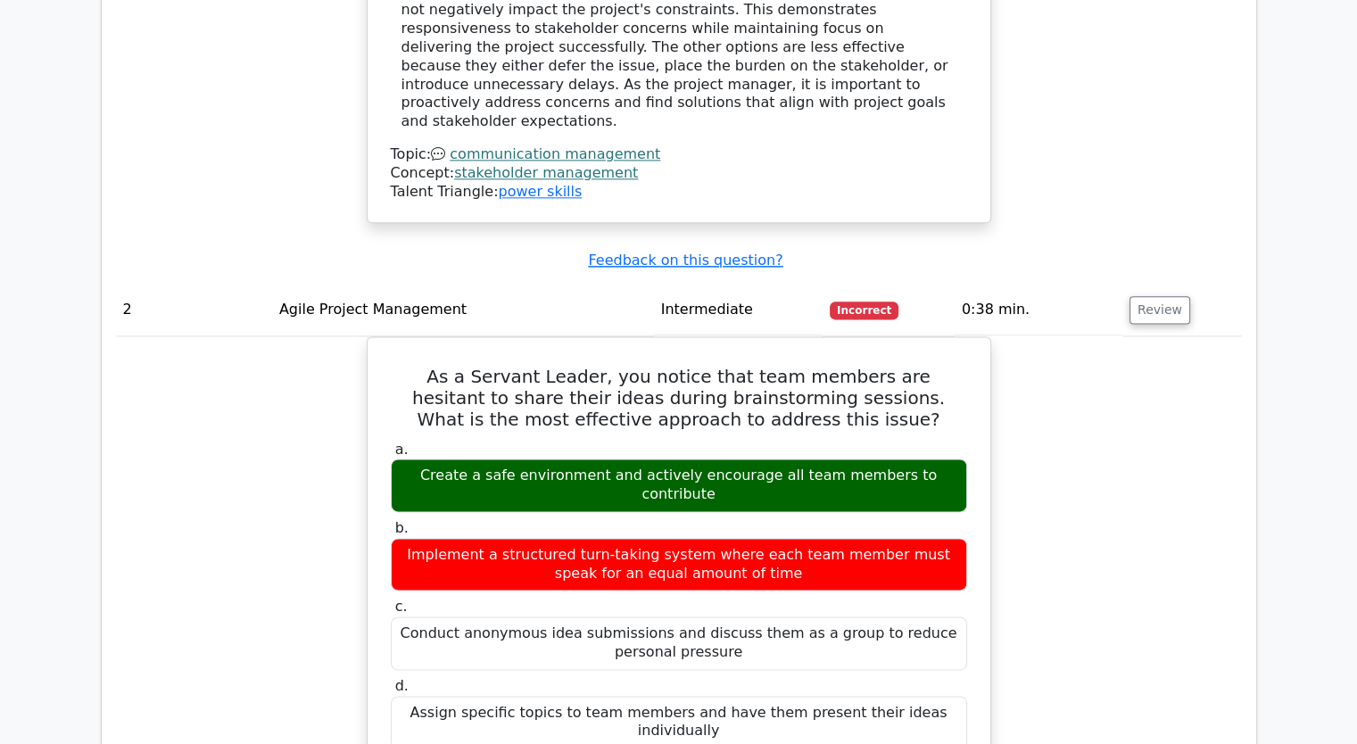
scroll to position [2230, 0]
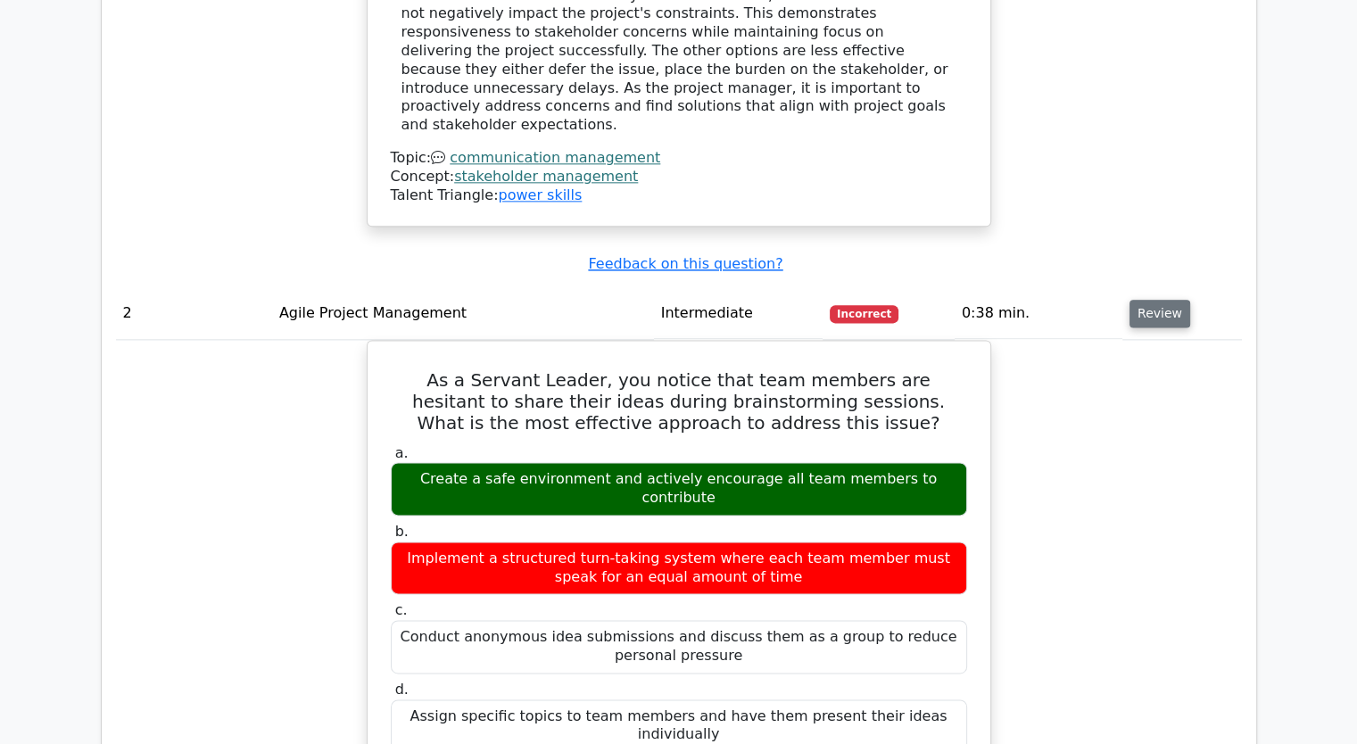
click at [1153, 300] on button "Review" at bounding box center [1159, 314] width 61 height 28
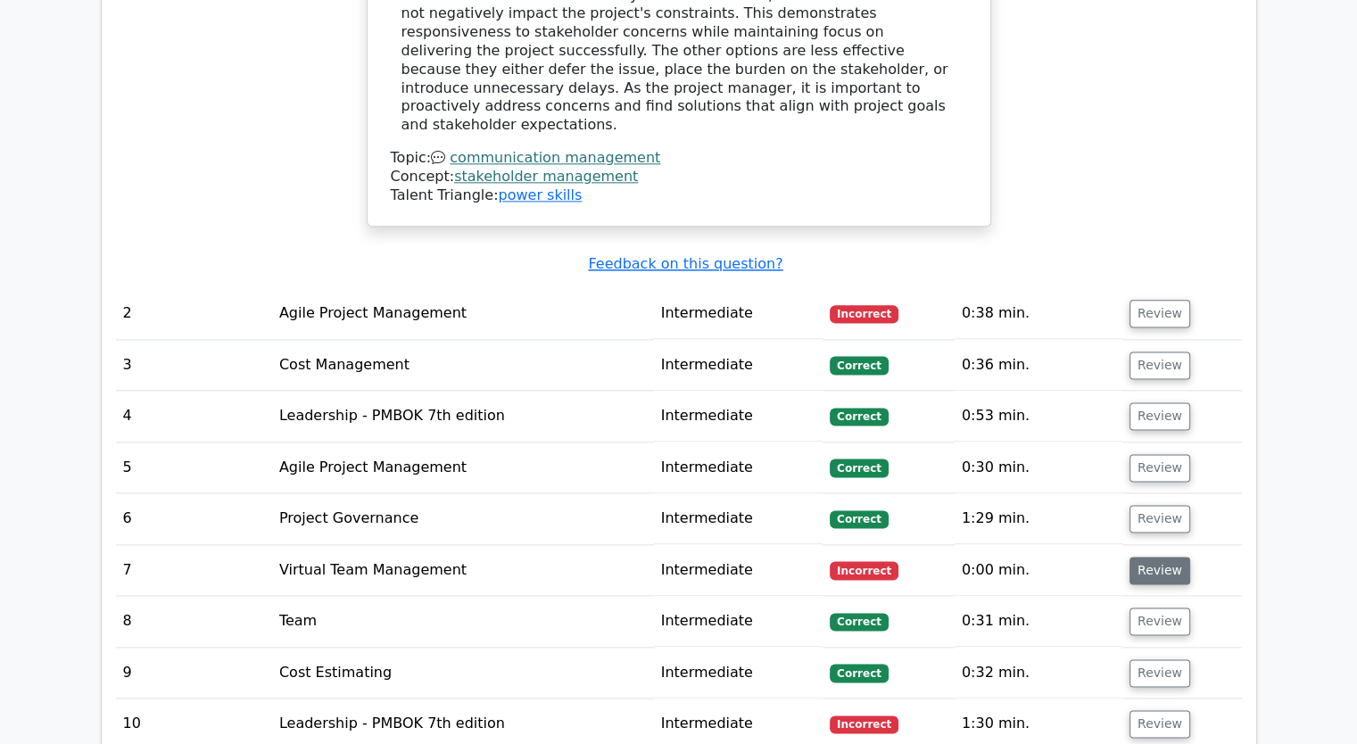
click at [1150, 557] on button "Review" at bounding box center [1159, 571] width 61 height 28
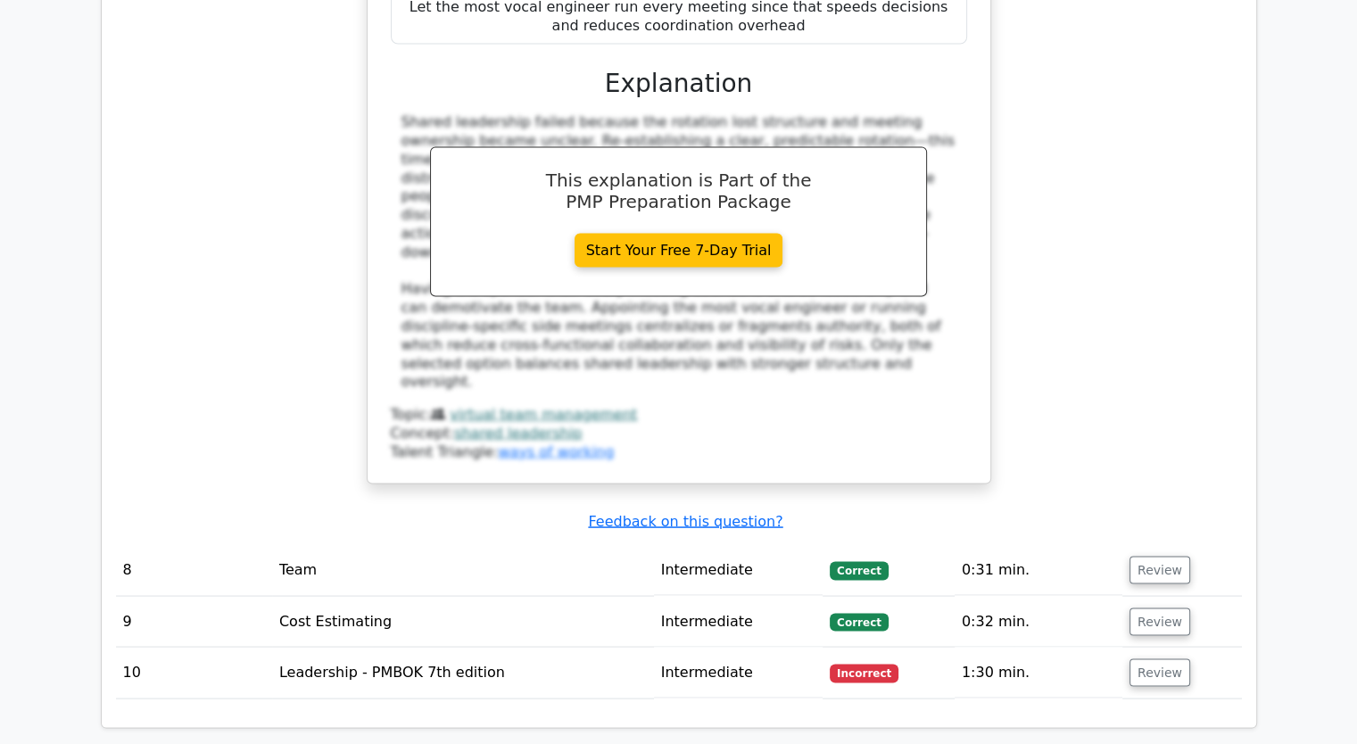
scroll to position [3276, 0]
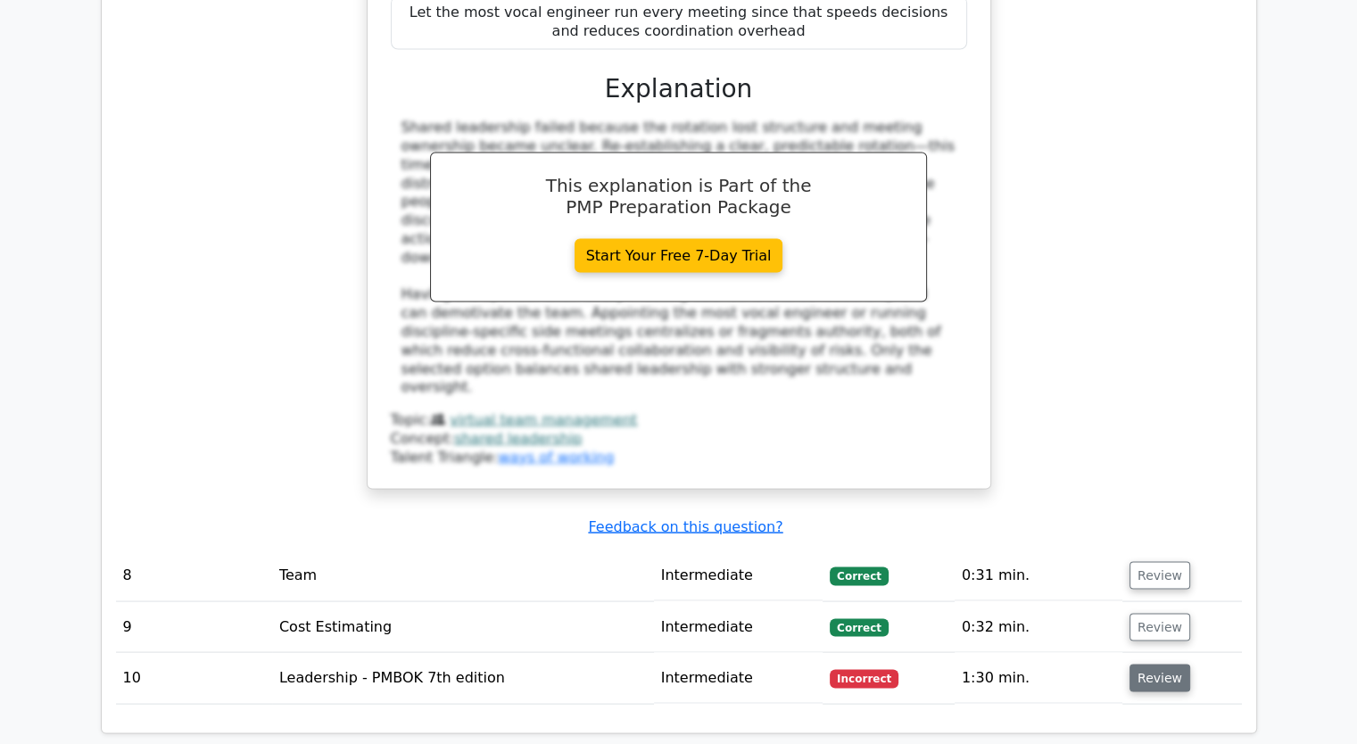
click at [1149, 664] on button "Review" at bounding box center [1159, 678] width 61 height 28
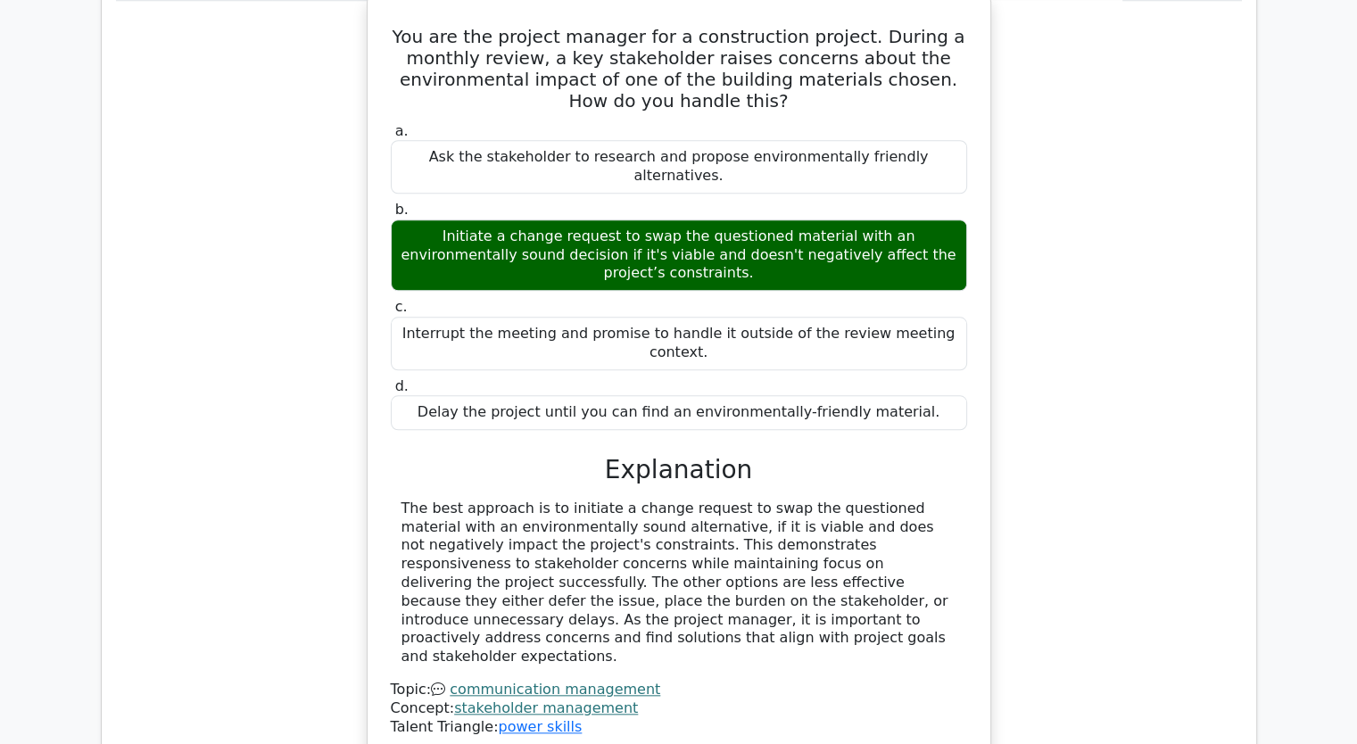
scroll to position [1492, 0]
